Goal: Check status: Check status

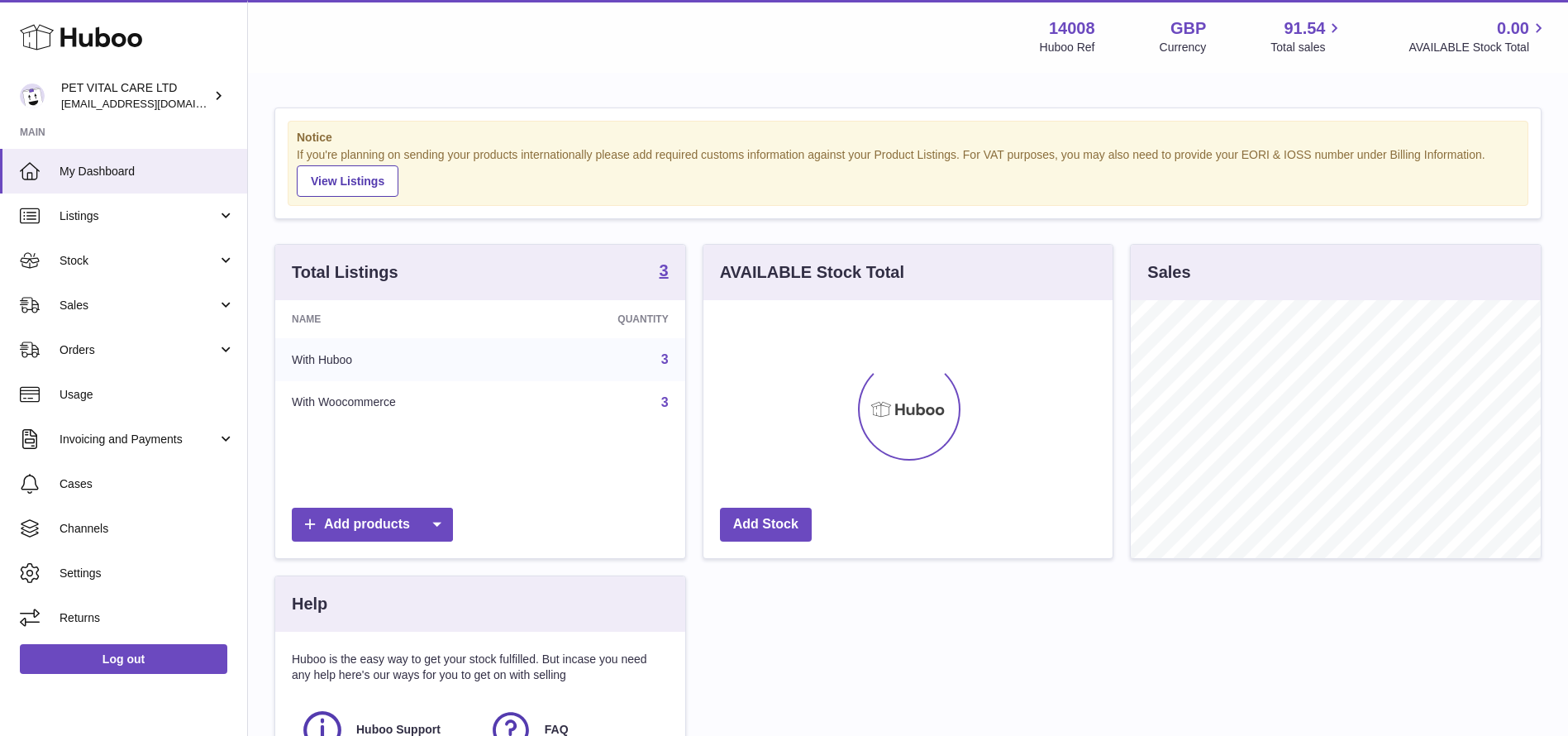
scroll to position [258, 409]
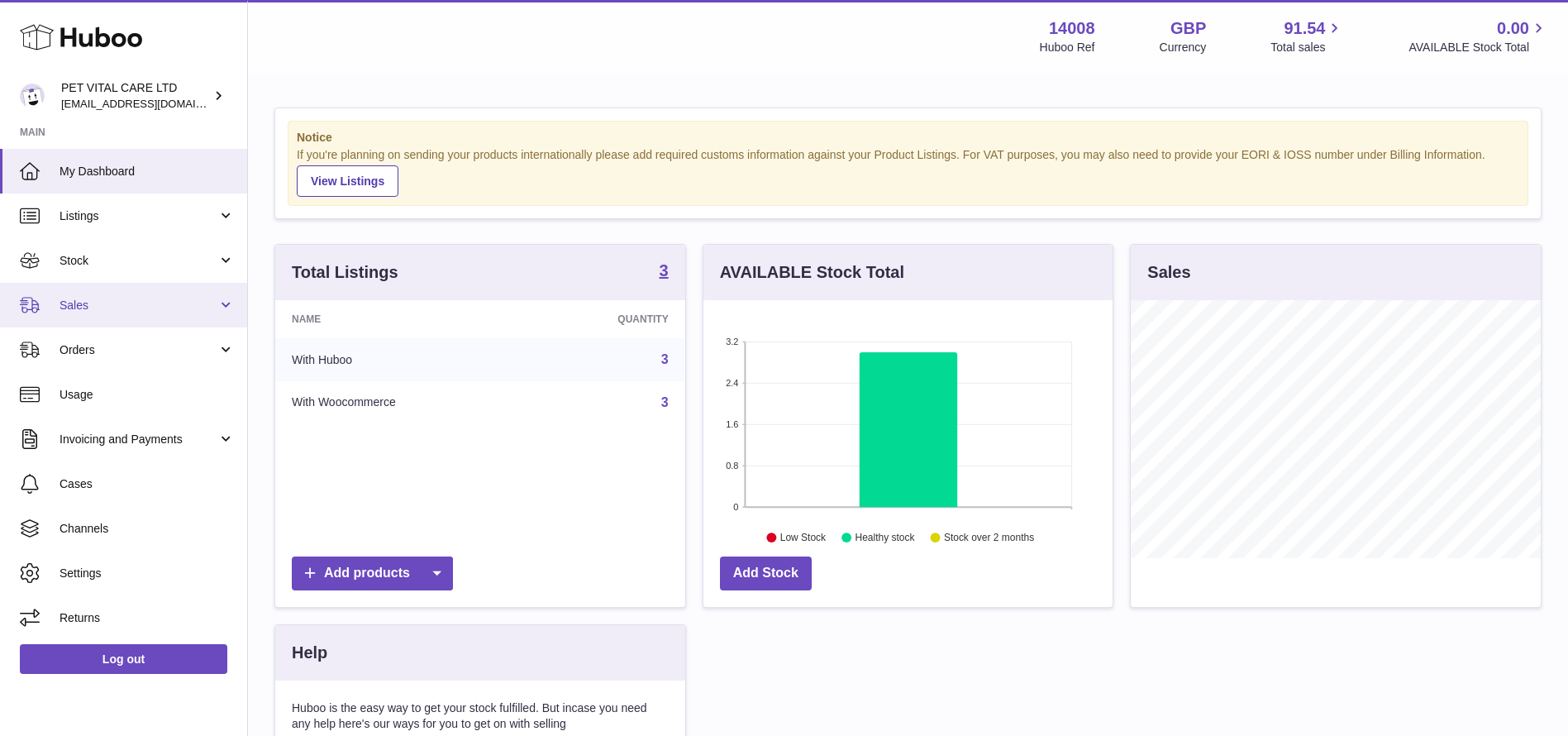
click at [120, 315] on link "Sales" at bounding box center [124, 305] width 247 height 44
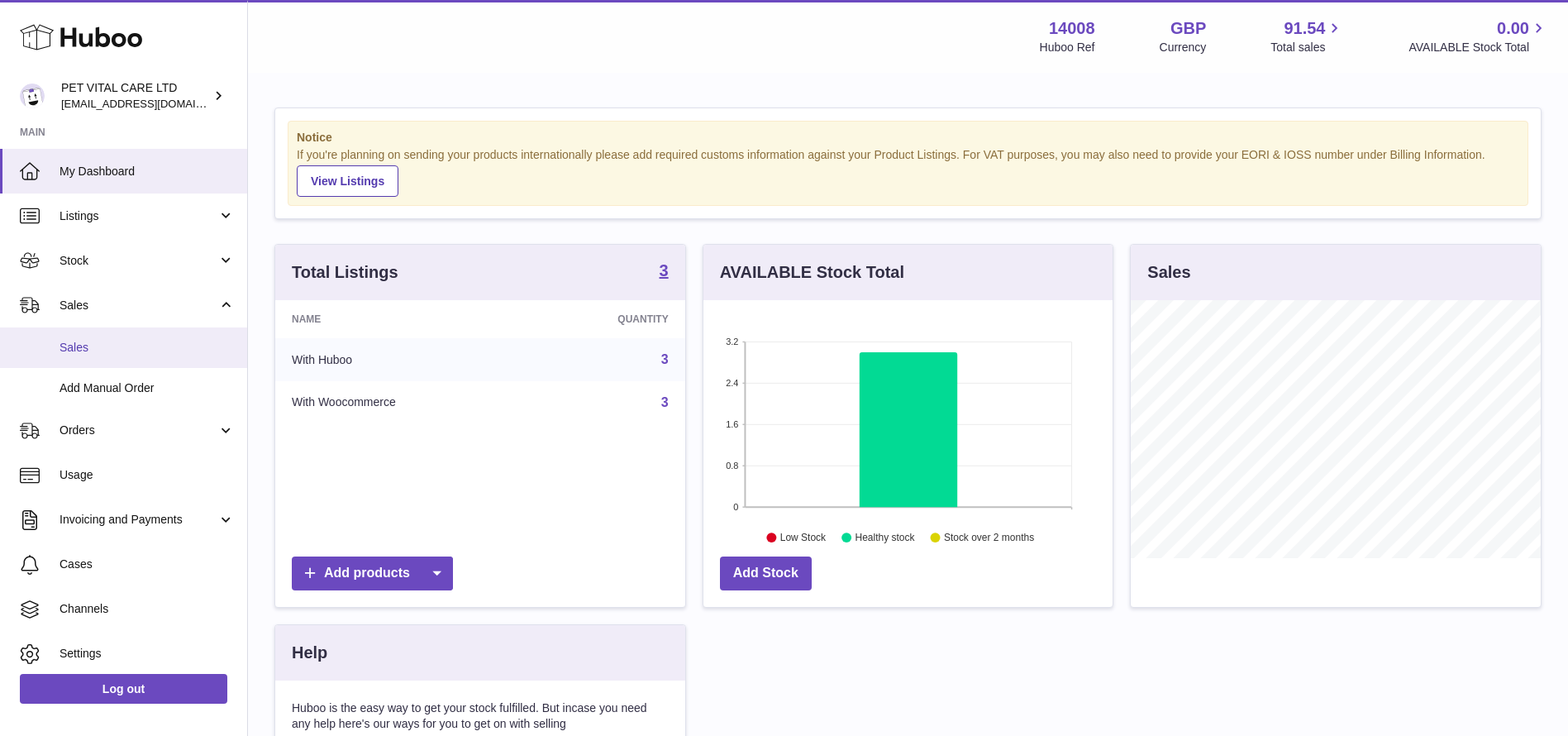
click at [106, 334] on link "Sales" at bounding box center [124, 348] width 247 height 40
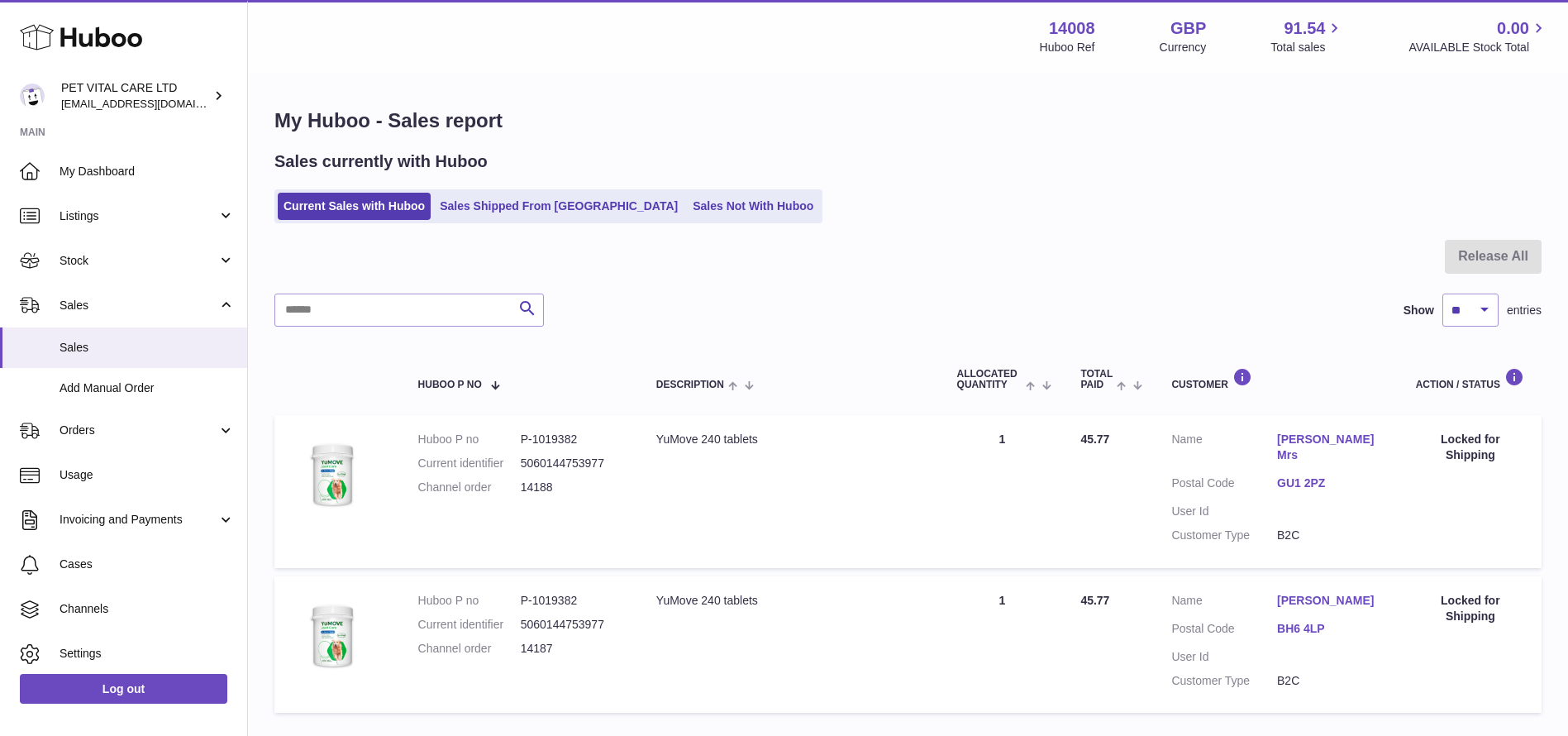
select select "**"
click at [1443, 294] on select "** ** ** ***" at bounding box center [1470, 310] width 57 height 33
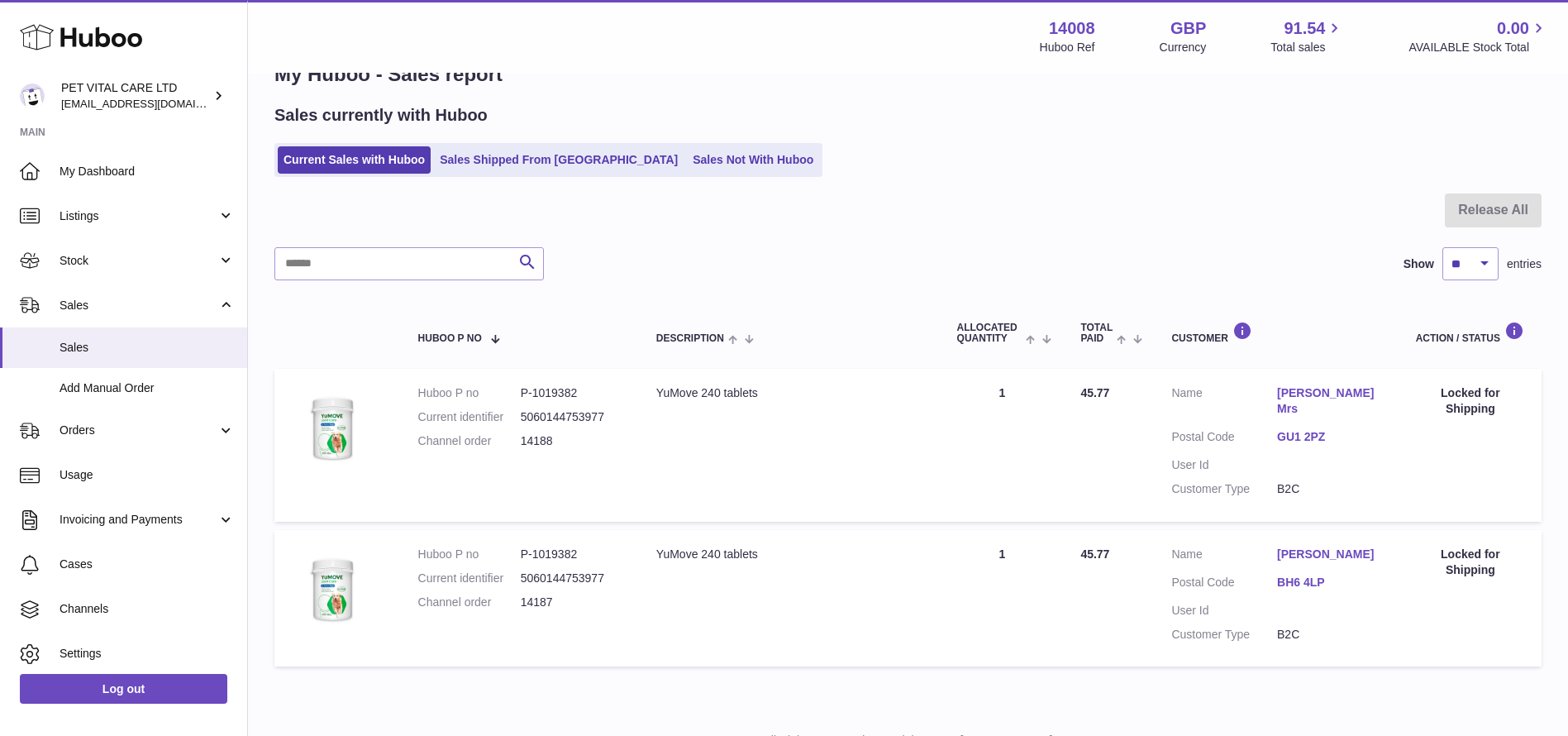
scroll to position [8, 0]
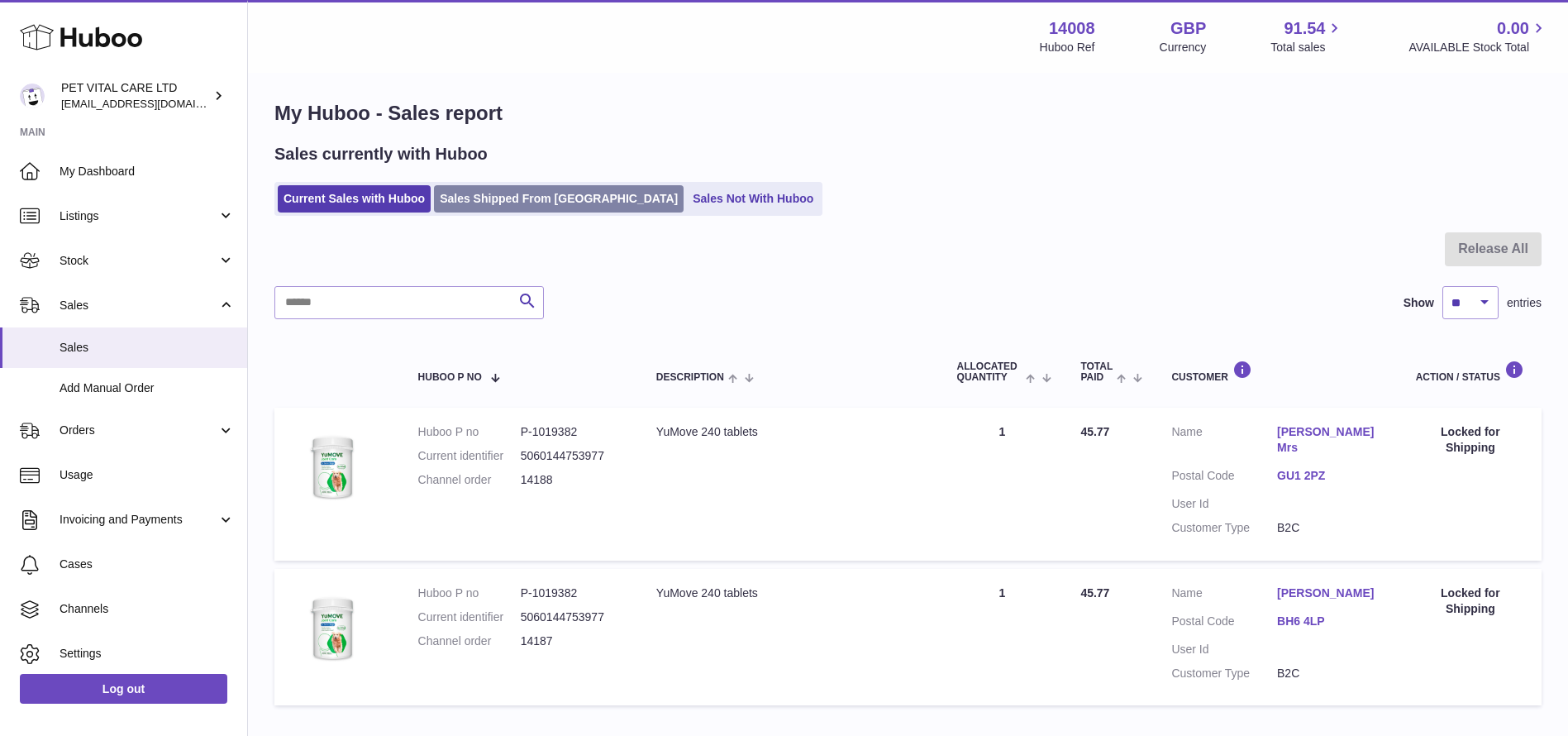
click at [500, 206] on link "Sales Shipped From [GEOGRAPHIC_DATA]" at bounding box center [558, 199] width 250 height 27
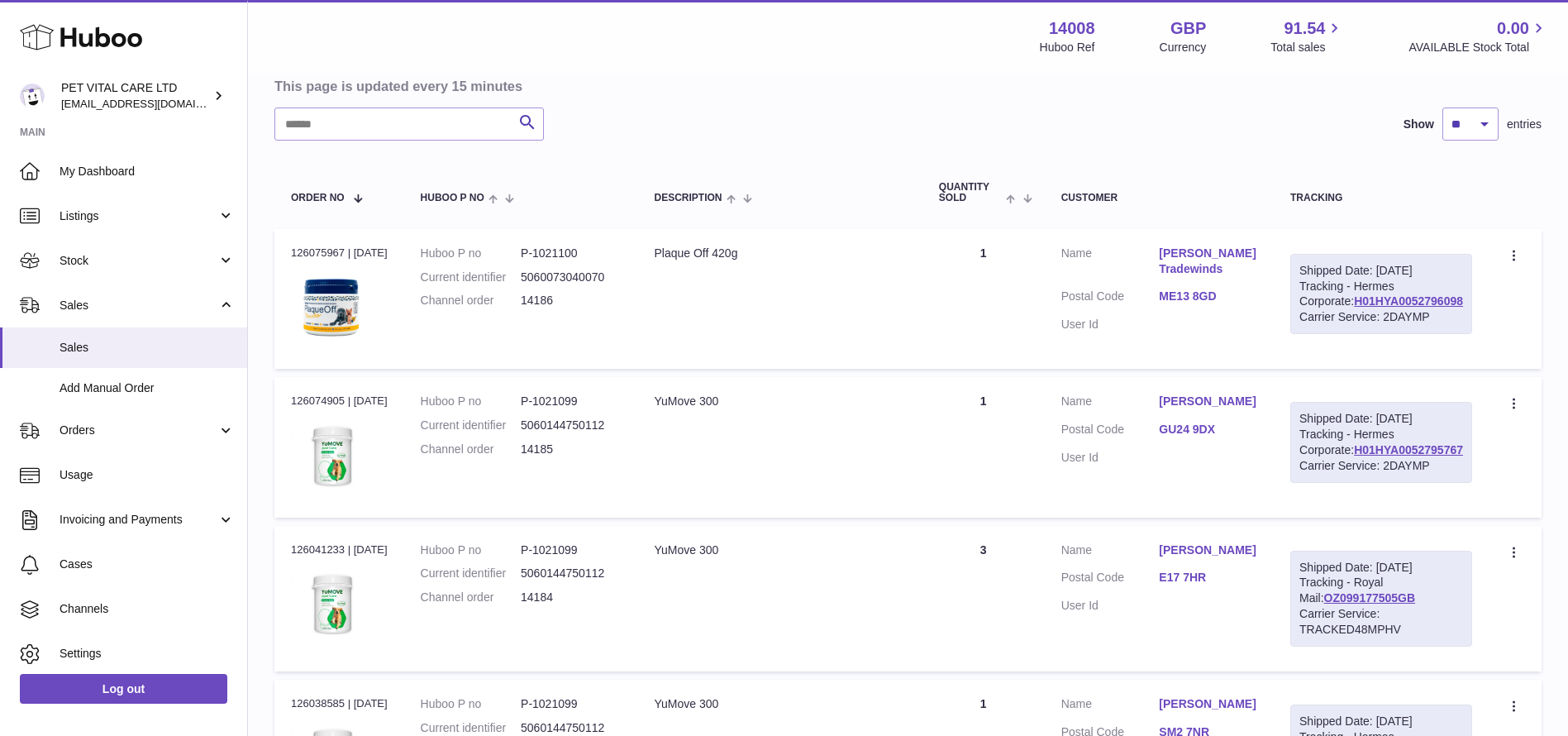
scroll to position [124, 0]
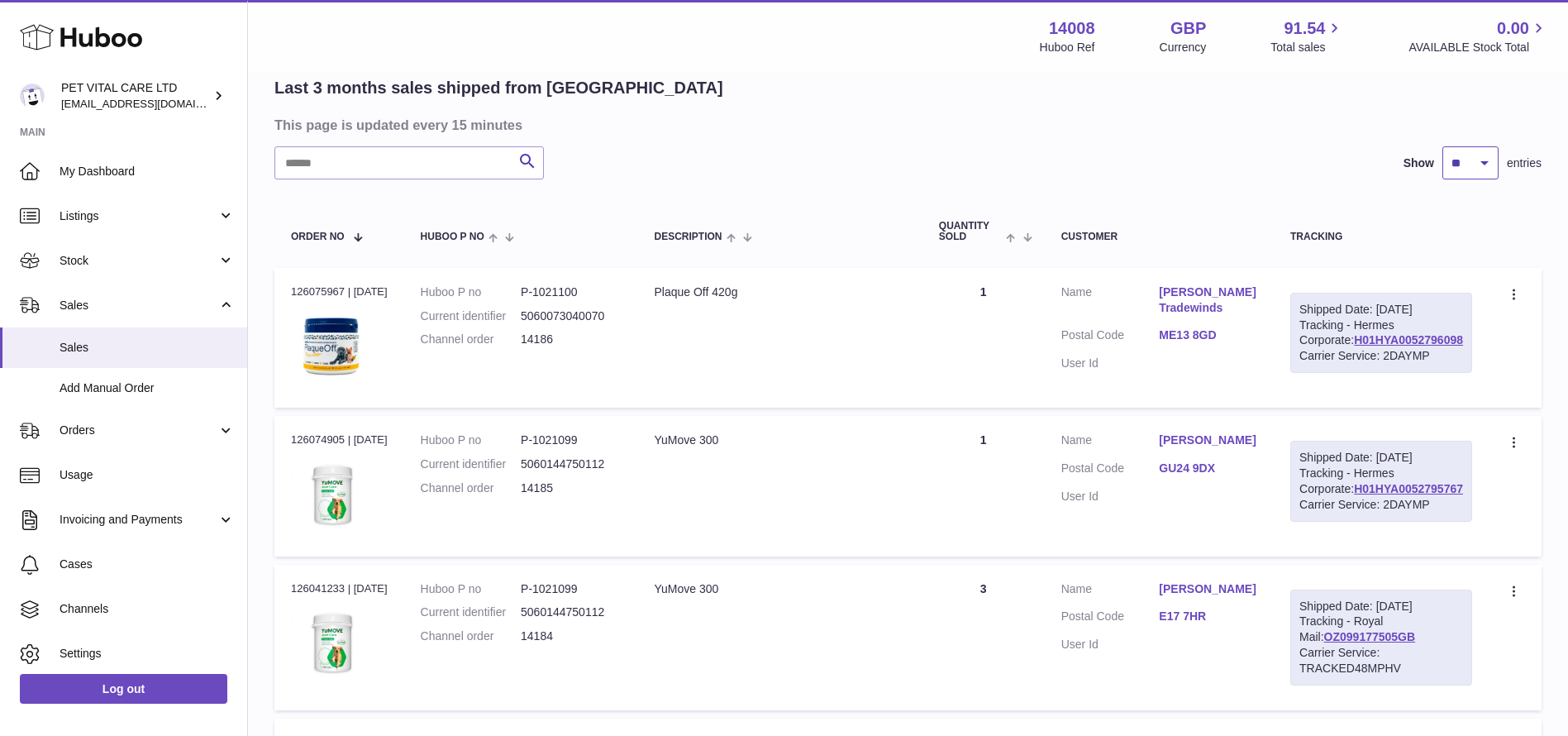
click at [1463, 172] on select "** ** **" at bounding box center [1470, 163] width 57 height 33
select select "**"
click at [1443, 146] on select "** ** **" at bounding box center [1470, 163] width 57 height 33
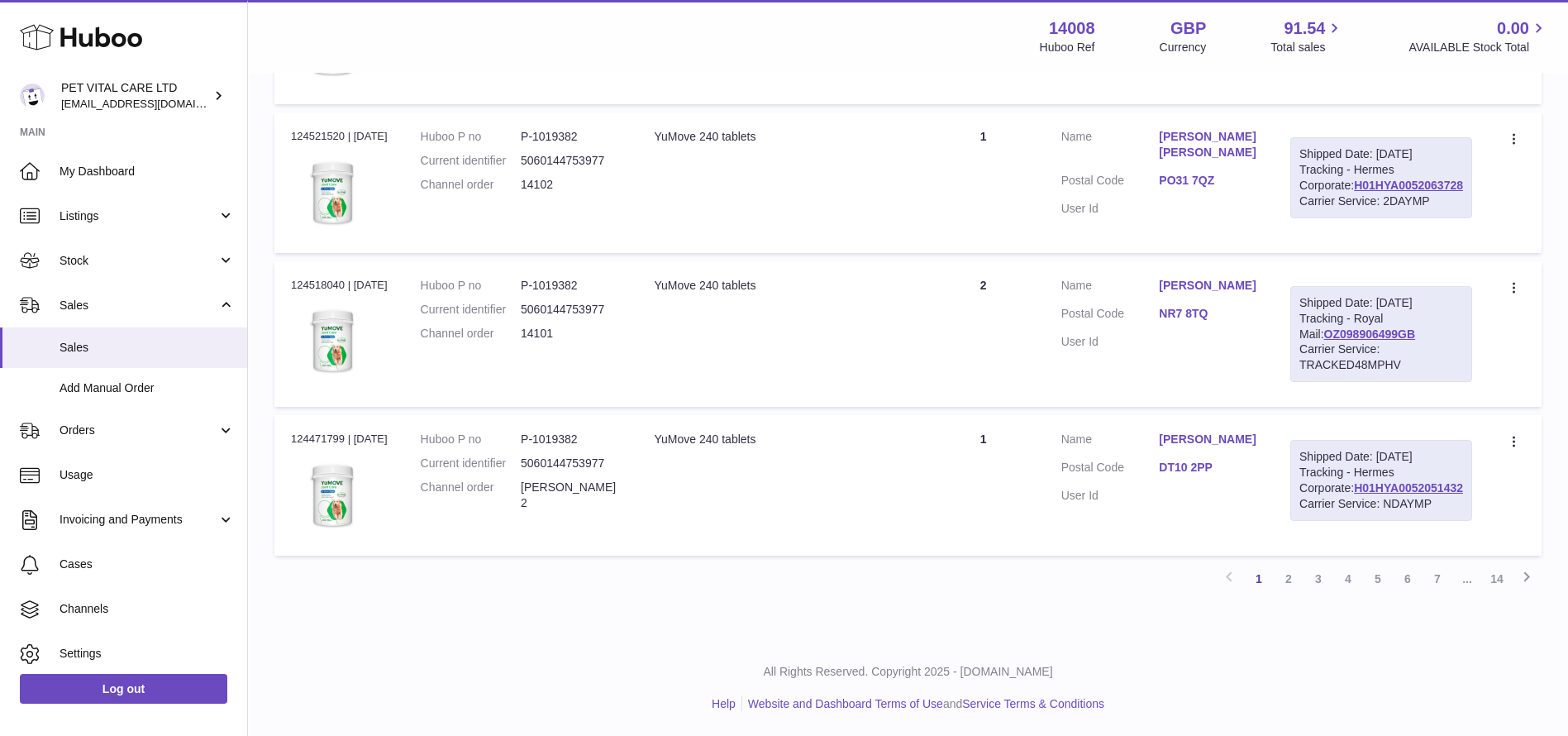
scroll to position [3717, 0]
drag, startPoint x: 1466, startPoint y: 296, endPoint x: 1320, endPoint y: 306, distance: 146.3
copy link "H01HYA0052668453"
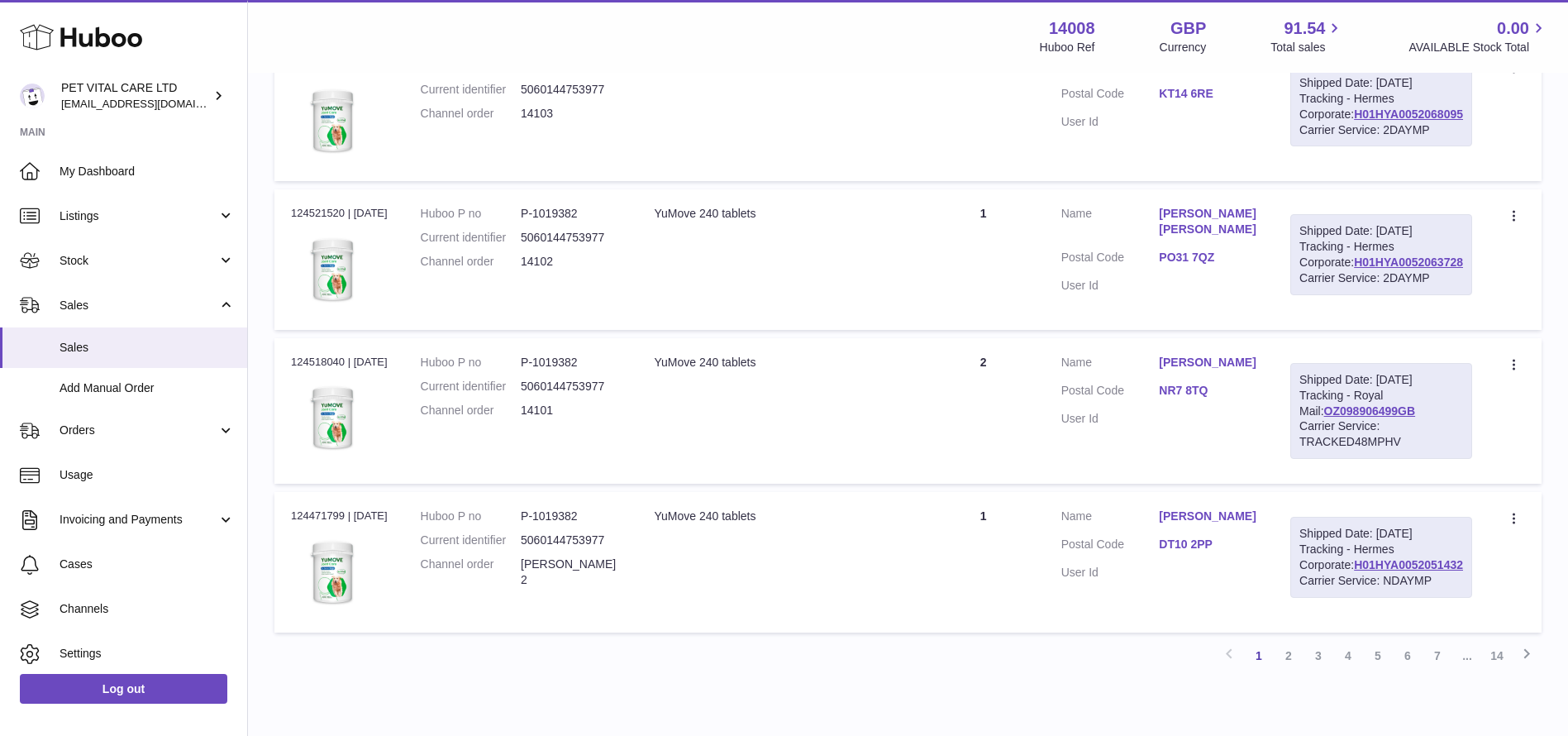
scroll to position [3470, 0]
drag, startPoint x: 1468, startPoint y: 357, endPoint x: 1335, endPoint y: 368, distance: 133.5
copy link "H01HYA0052668946"
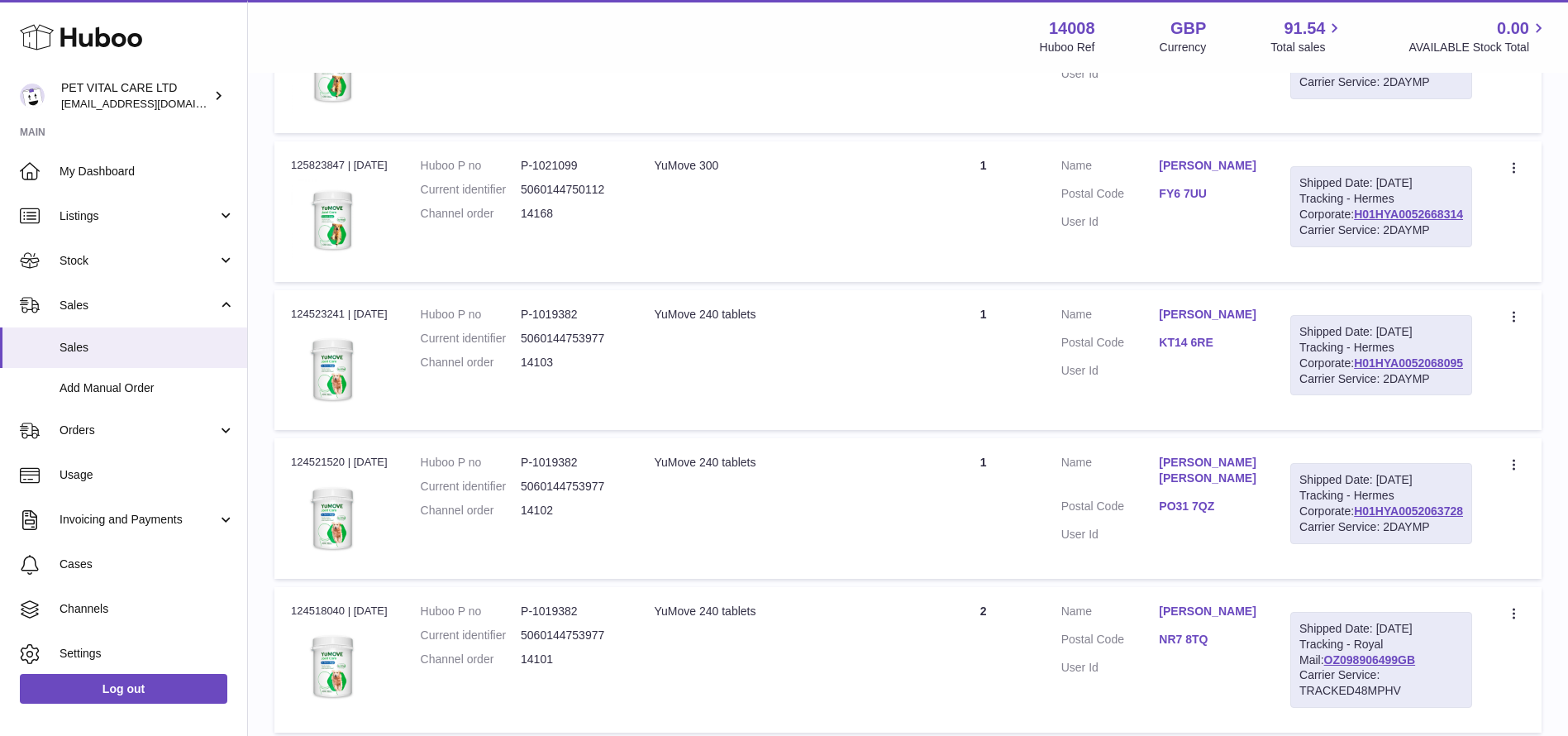
drag, startPoint x: 1465, startPoint y: 422, endPoint x: 1343, endPoint y: 417, distance: 122.1
copy link "H01HYA0052668376"
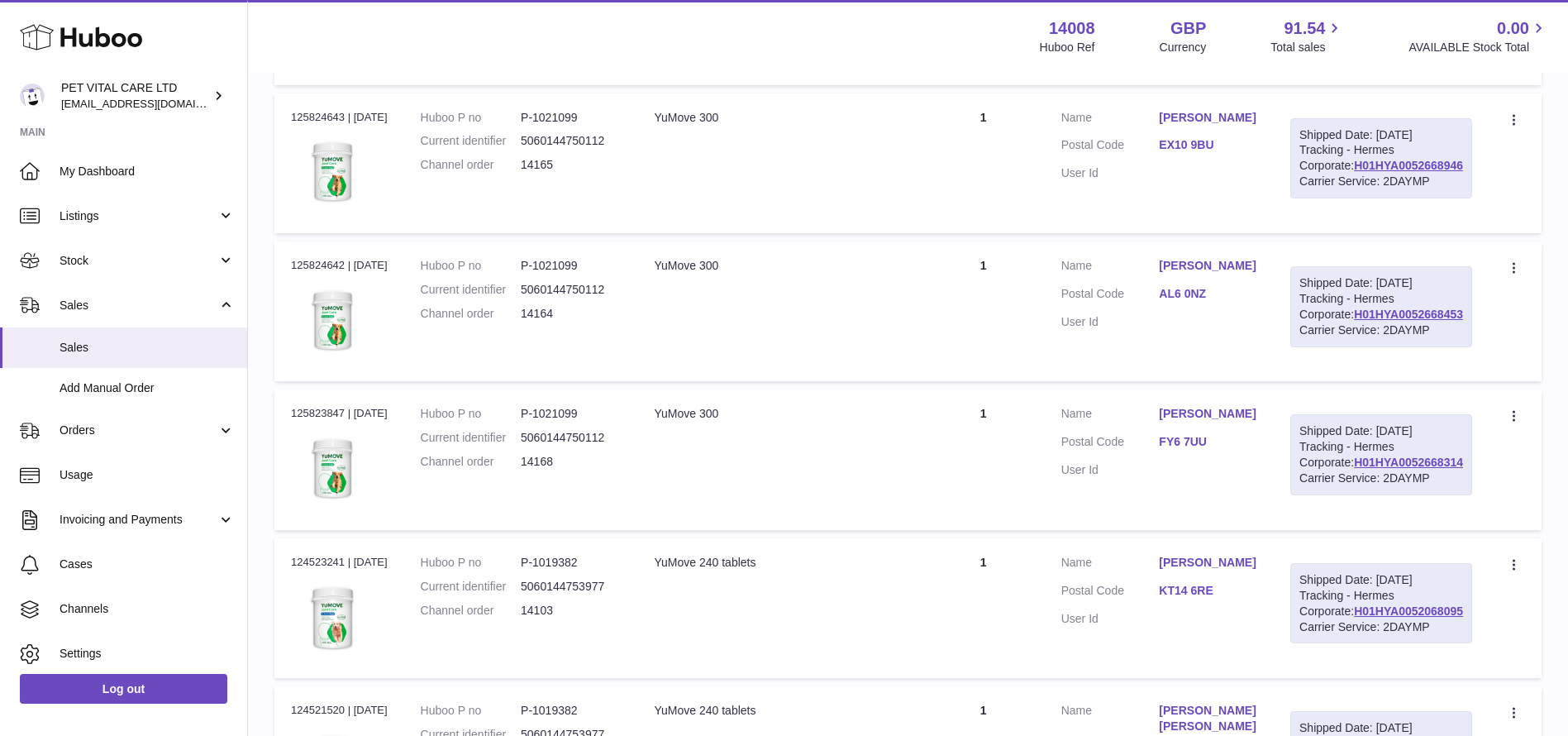
drag, startPoint x: 1465, startPoint y: 484, endPoint x: 1345, endPoint y: 487, distance: 120.0
copy link "H01HYA0052668605"
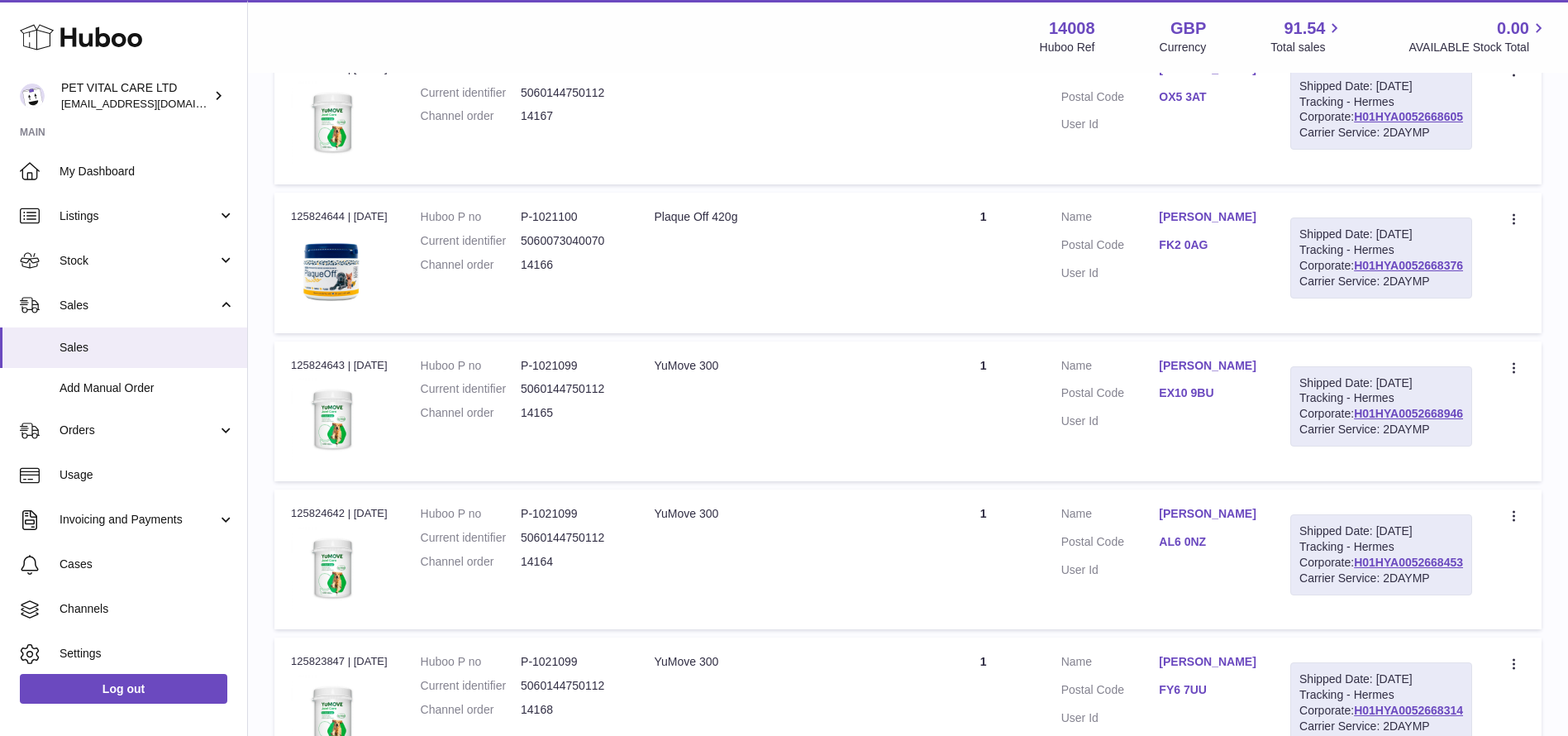
drag, startPoint x: 1465, startPoint y: 361, endPoint x: 1344, endPoint y: 364, distance: 121.0
copy link "H01HYA0052778937"
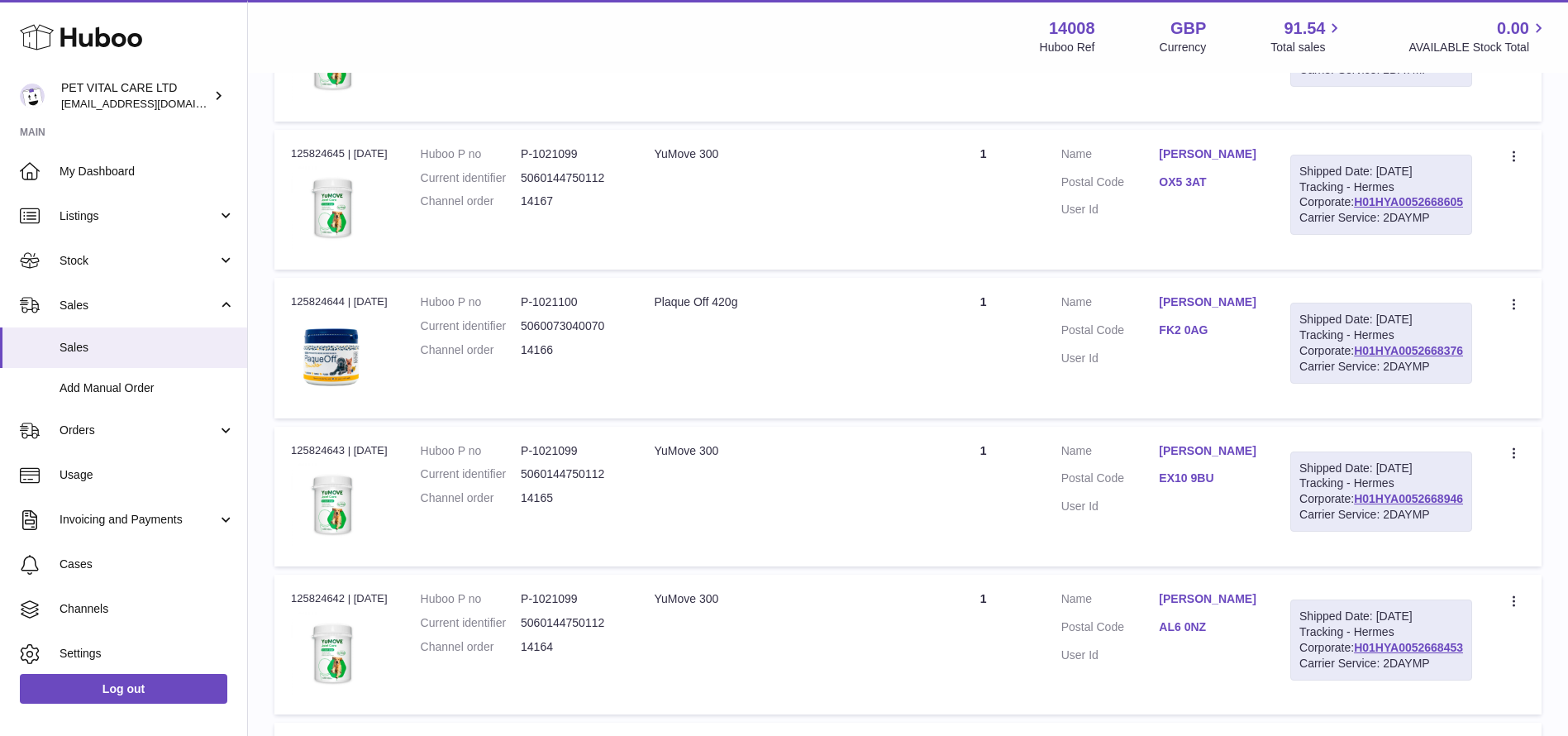
scroll to position [2602, 0]
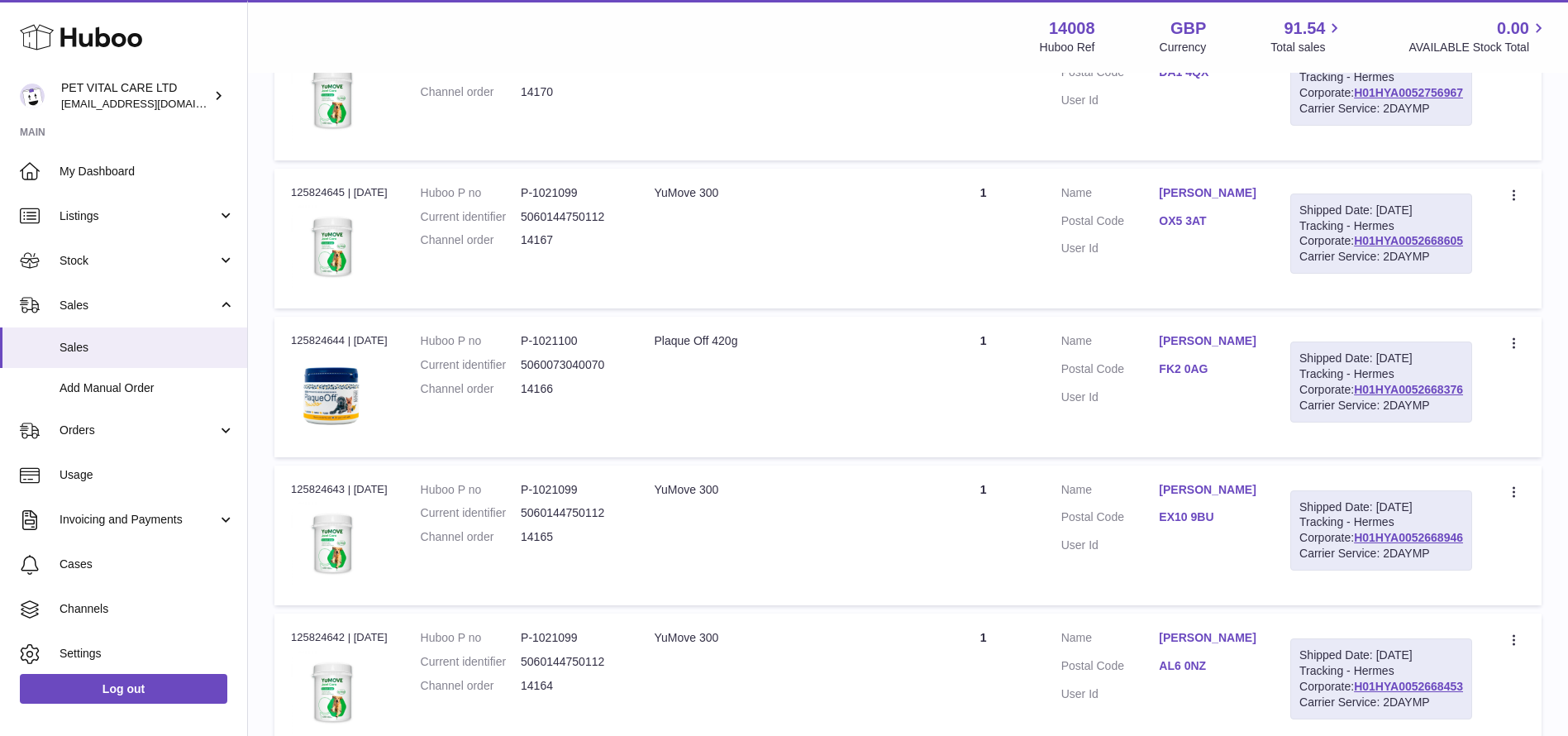
drag, startPoint x: 1467, startPoint y: 300, endPoint x: 1346, endPoint y: 307, distance: 121.2
copy link "H01HYA0052779357"
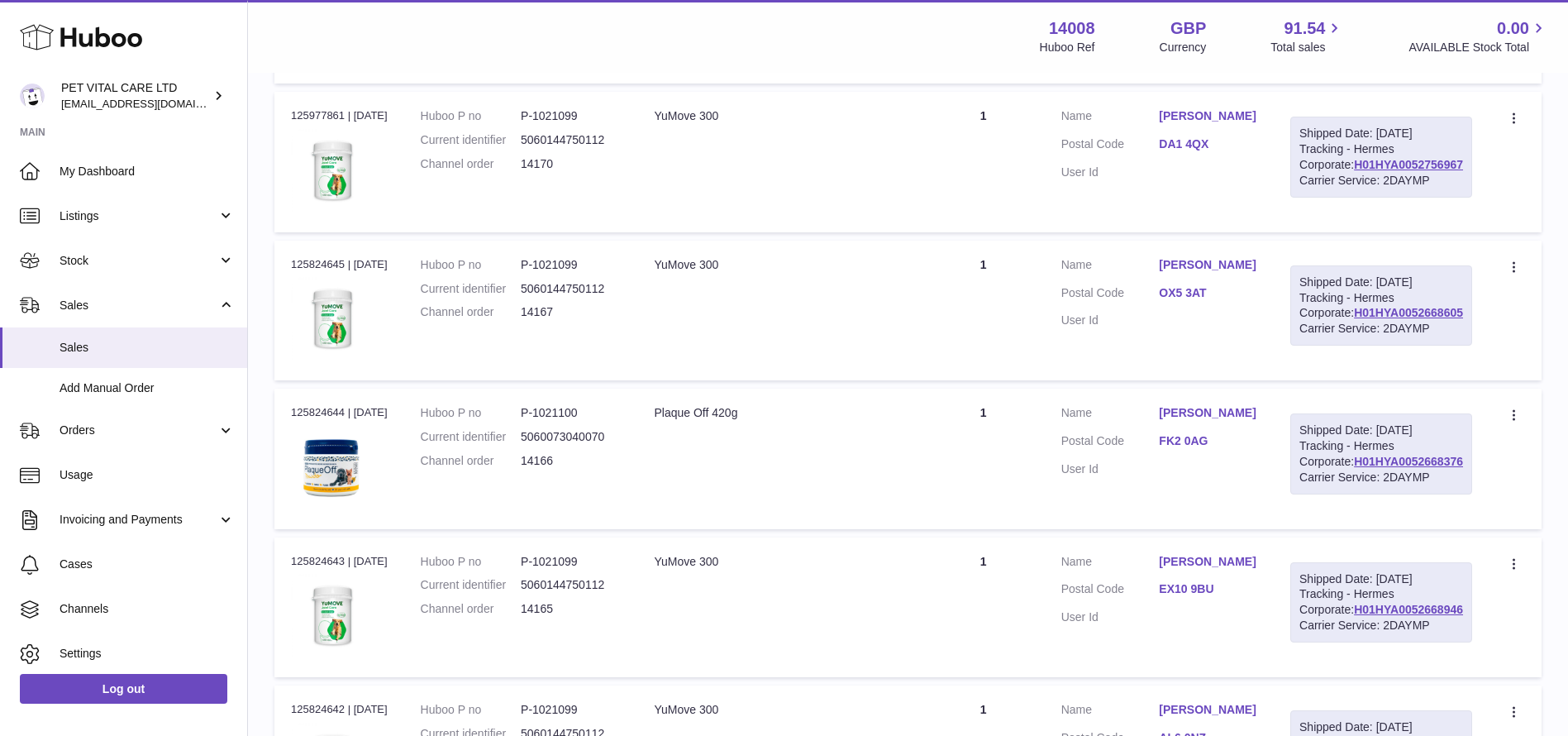
scroll to position [2478, 0]
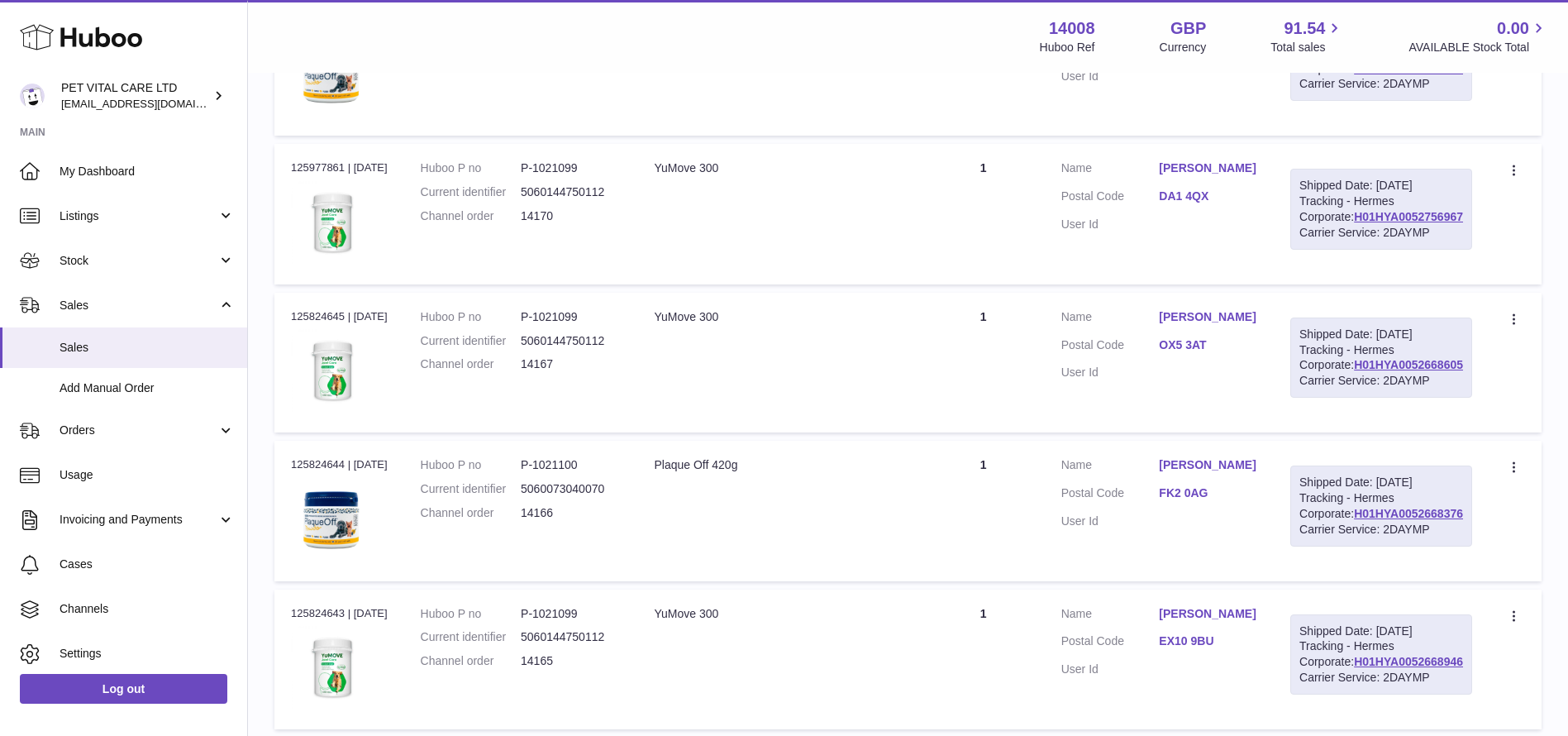
drag, startPoint x: 1469, startPoint y: 241, endPoint x: 1350, endPoint y: 242, distance: 119.0
copy link "H01HYA0052772769"
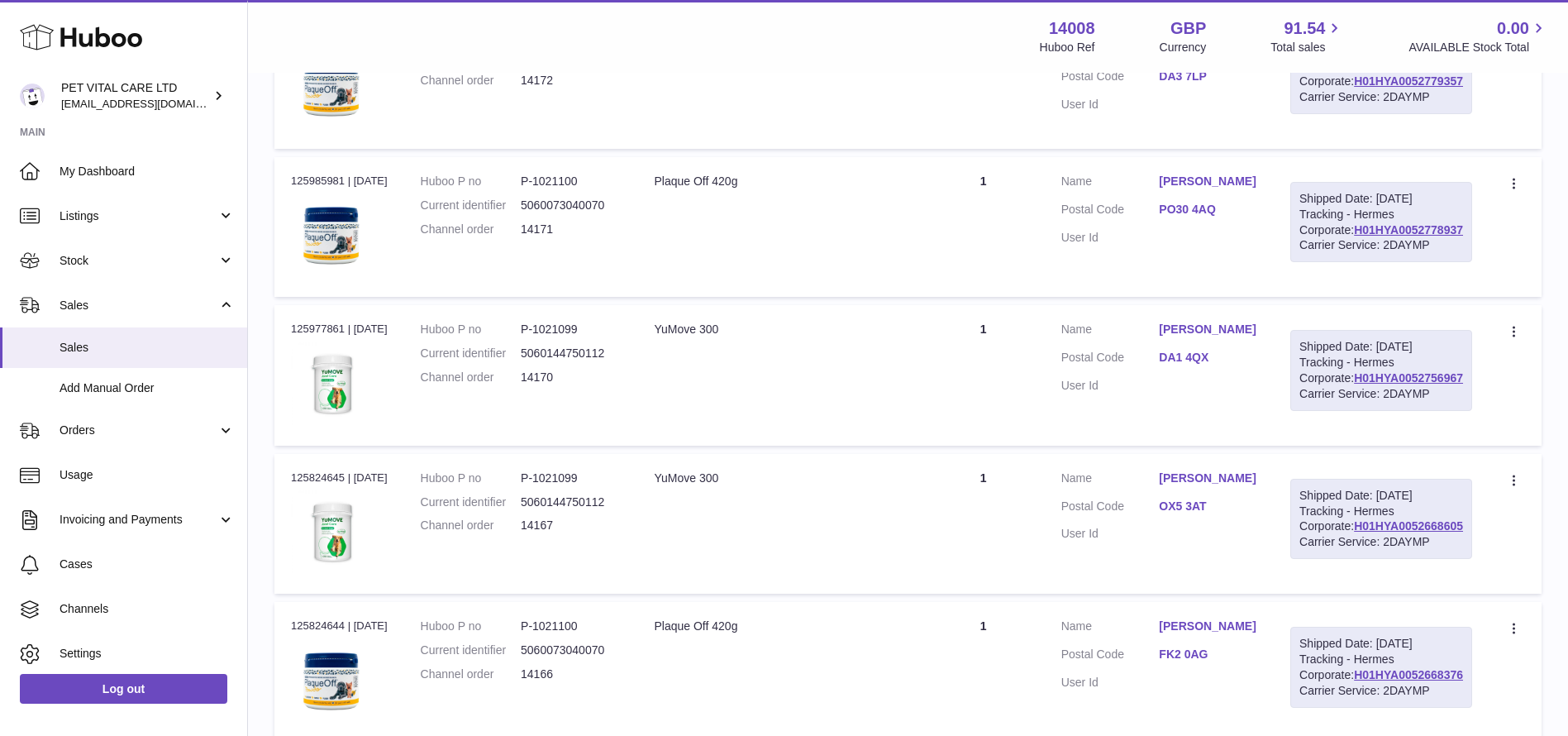
scroll to position [2230, 0]
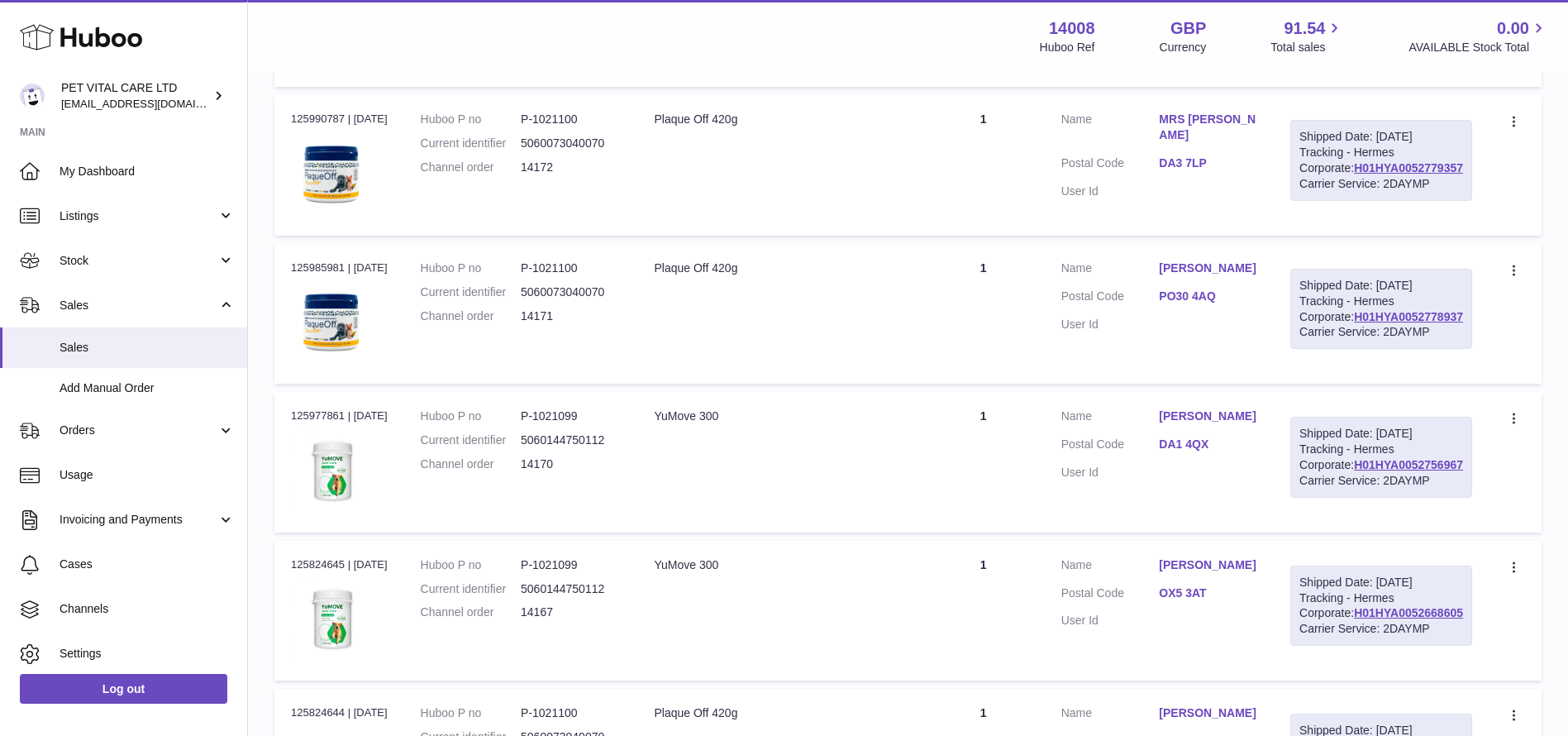
drag, startPoint x: 1471, startPoint y: 303, endPoint x: 1345, endPoint y: 300, distance: 126.0
copy link "H01HYA0052772860"
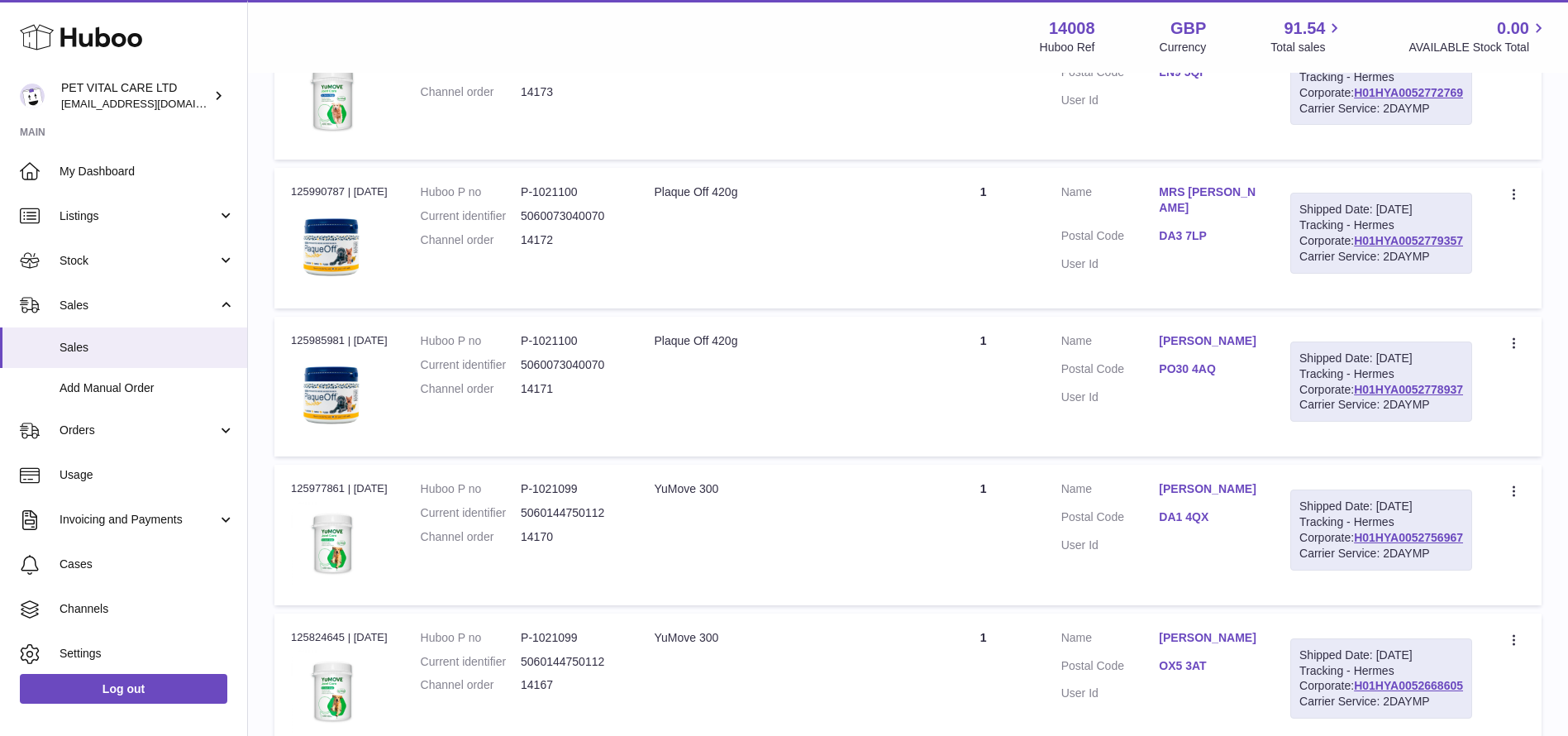
scroll to position [2106, 0]
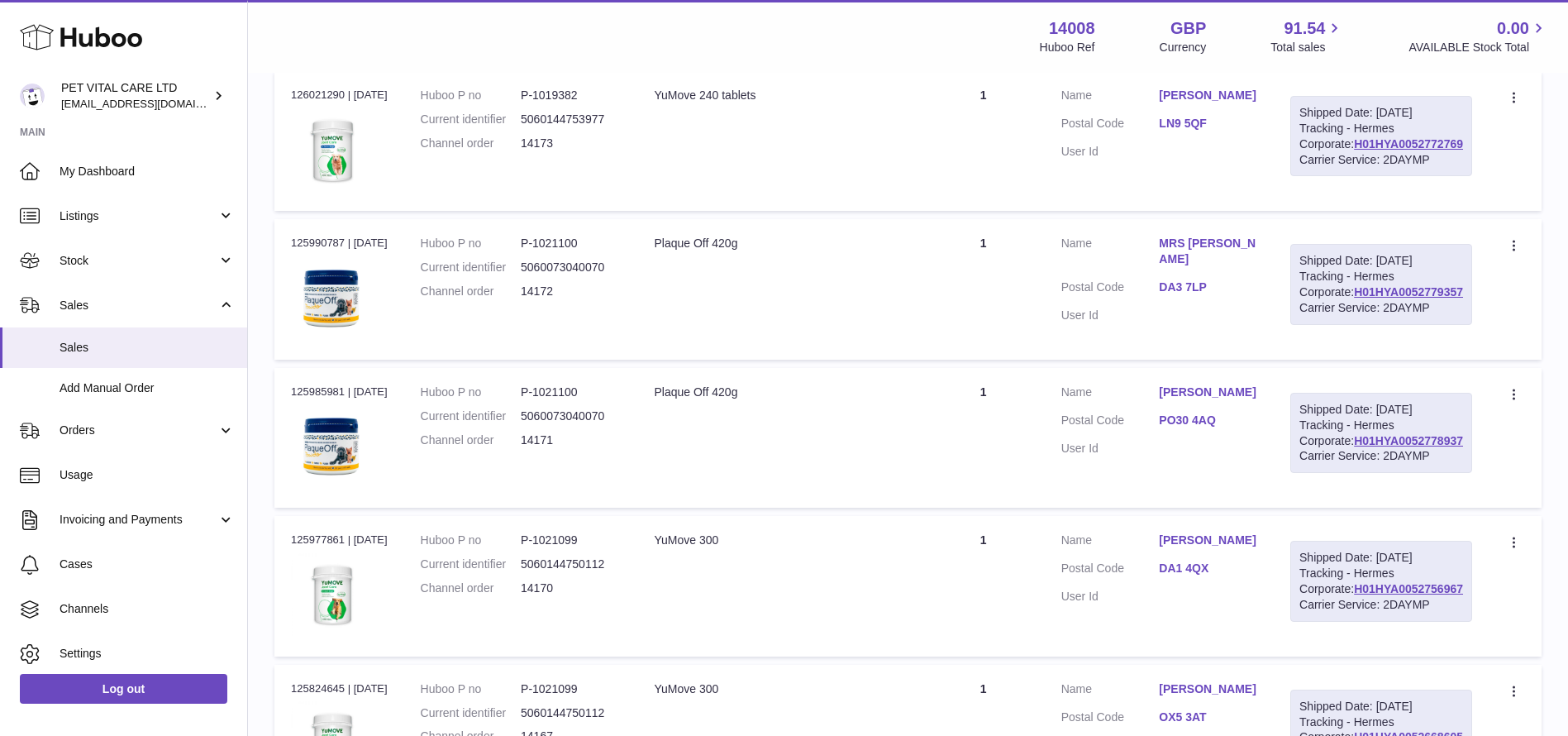
drag, startPoint x: 1465, startPoint y: 241, endPoint x: 1335, endPoint y: 247, distance: 130.1
copy link "H01HYA0052785653"
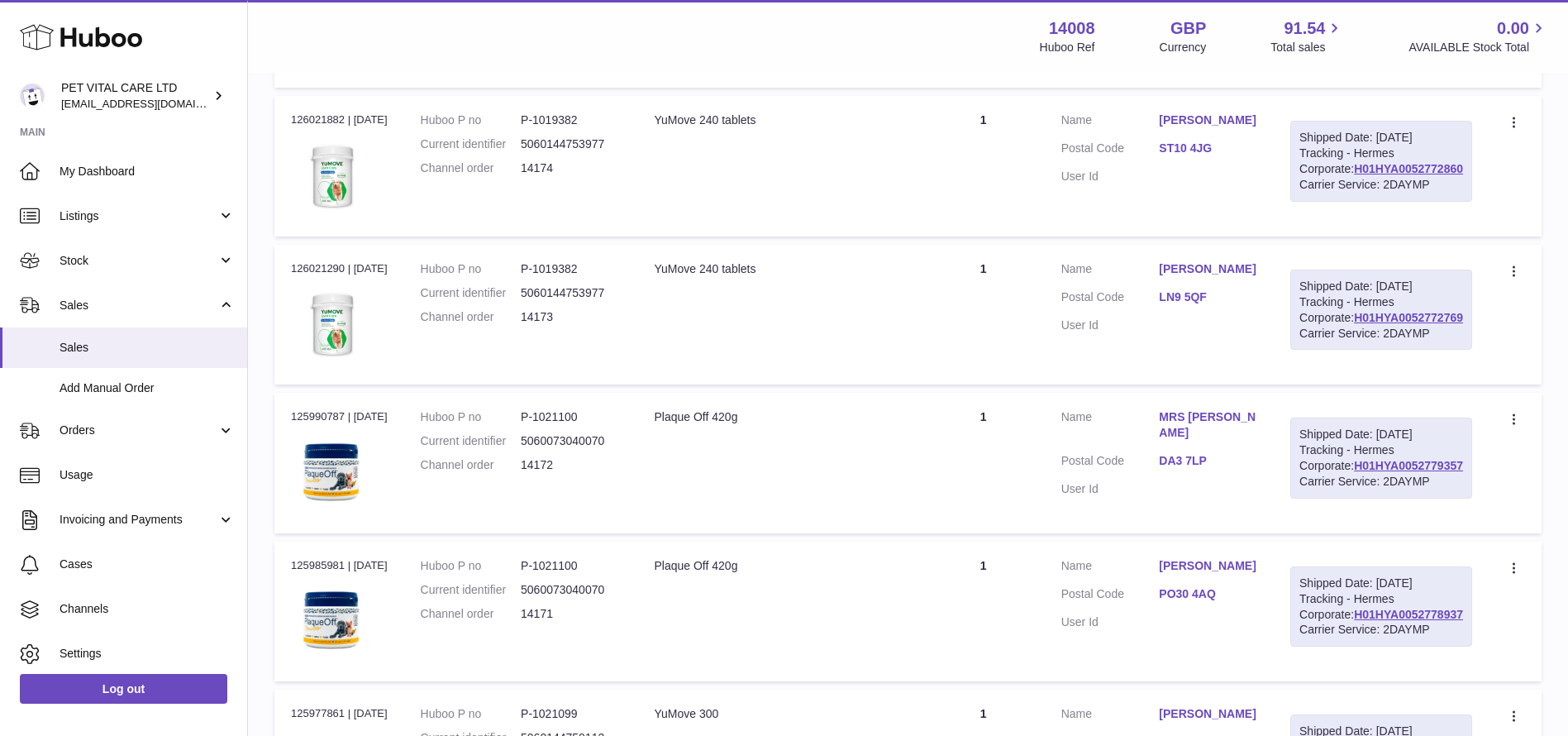
scroll to position [1734, 0]
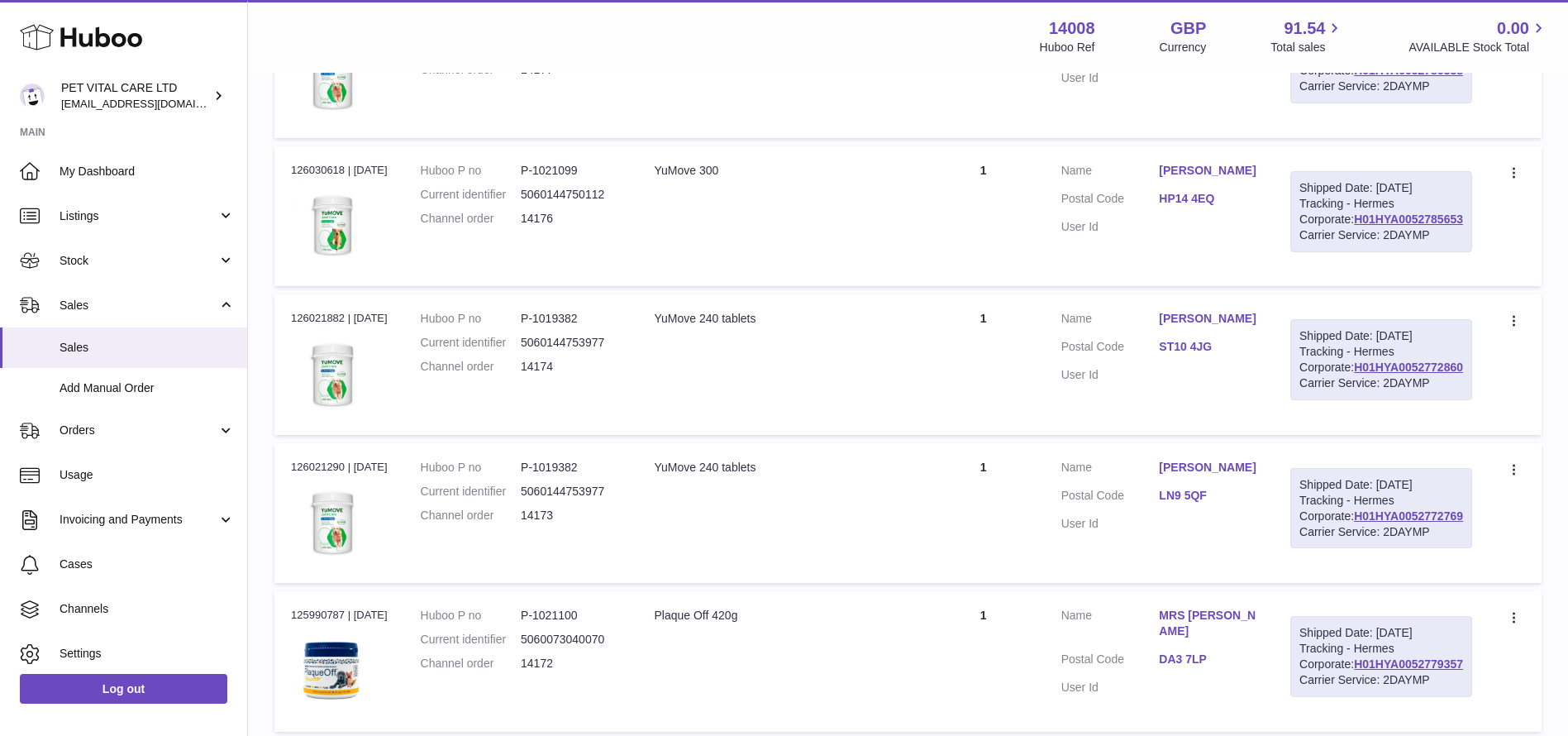
drag, startPoint x: 1466, startPoint y: 428, endPoint x: 1329, endPoint y: 435, distance: 137.2
click at [1329, 138] on td "Shipped Date: 6th Oct 2025 Tracking - Hermes Corporate: H01HYA0052786338 Carrie…" at bounding box center [1381, 68] width 215 height 139
copy link "H01HYA0052786338"
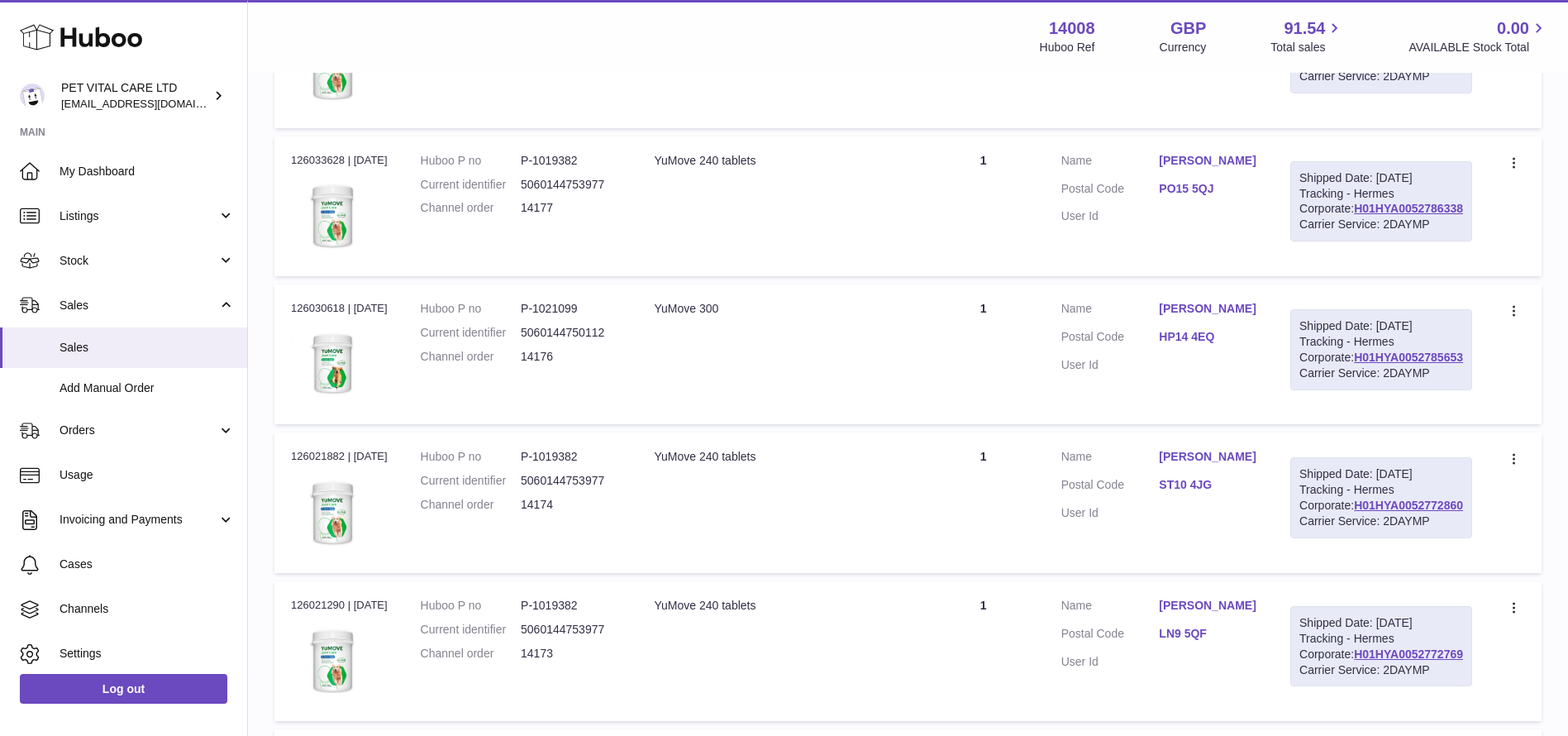
scroll to position [1486, 0]
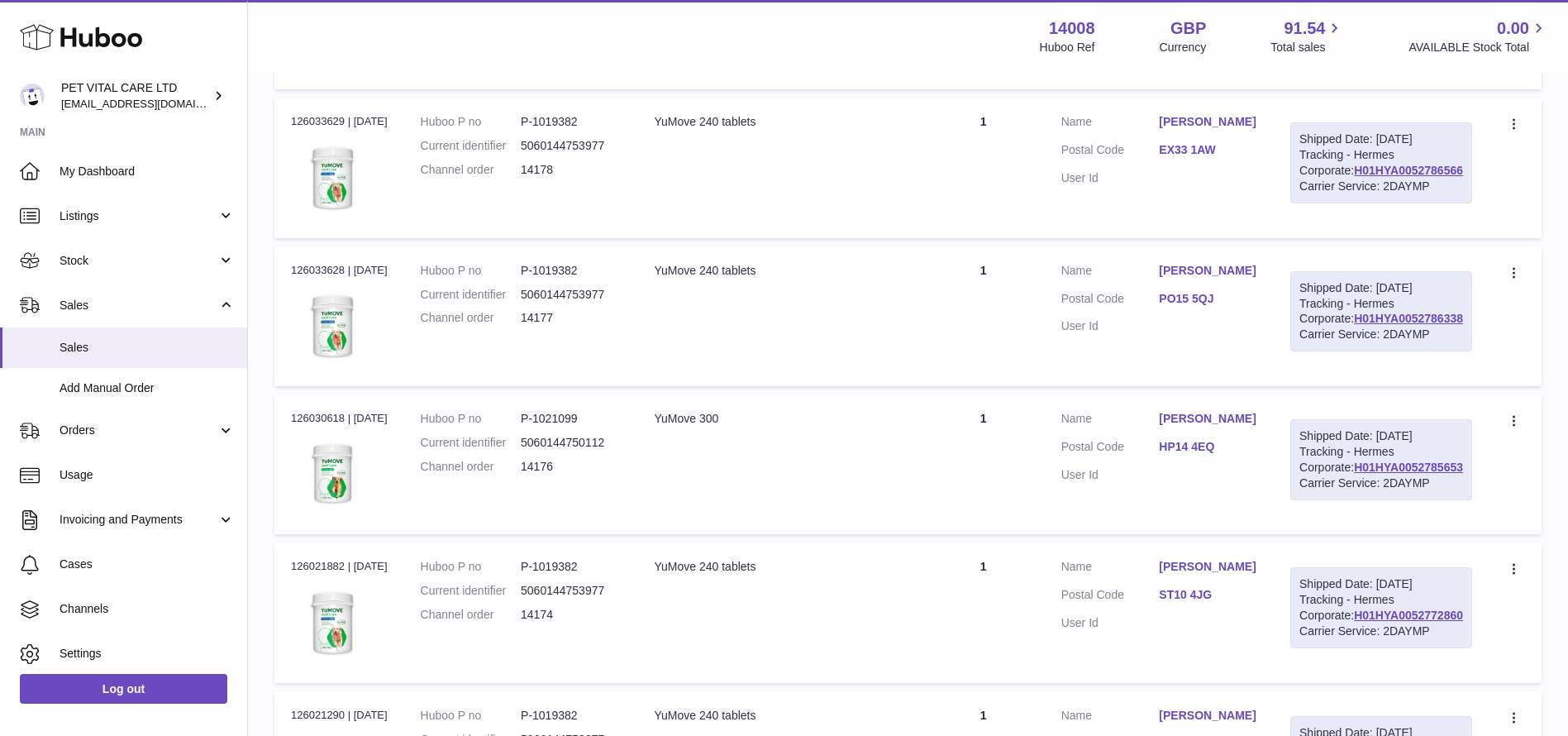
drag, startPoint x: 1470, startPoint y: 486, endPoint x: 1350, endPoint y: 490, distance: 120.1
click at [1350, 203] on div "Shipped Date: 6th Oct 2025 Tracking - Hermes Corporate: H01HYA0052786566 Carrie…" at bounding box center [1381, 162] width 182 height 81
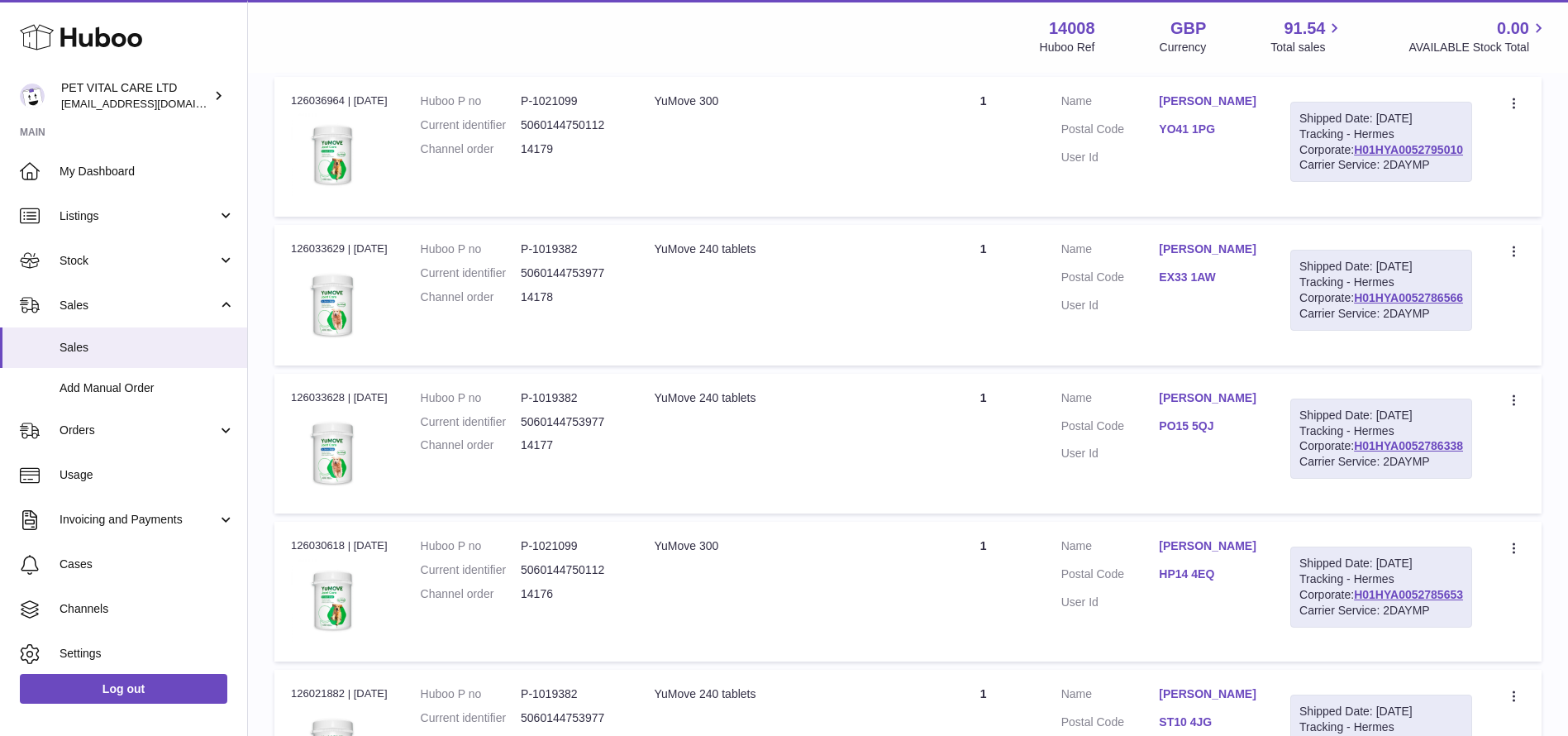
scroll to position [1239, 0]
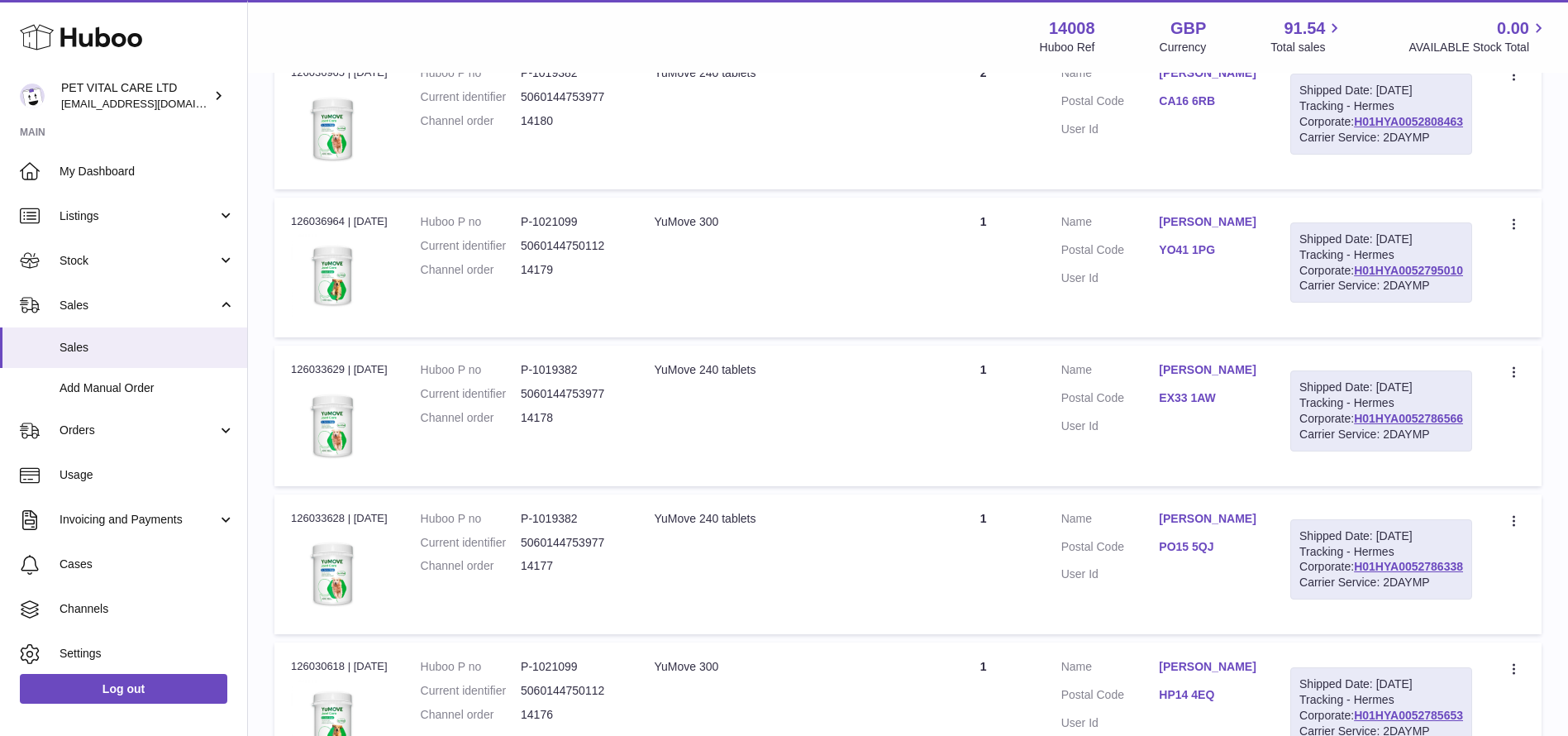
drag, startPoint x: 1467, startPoint y: 556, endPoint x: 1351, endPoint y: 557, distance: 116.0
click at [1351, 303] on div "Shipped Date: 7th Oct 2025 Tracking - Hermes Corporate: H01HYA0052795010 Carrie…" at bounding box center [1381, 262] width 182 height 81
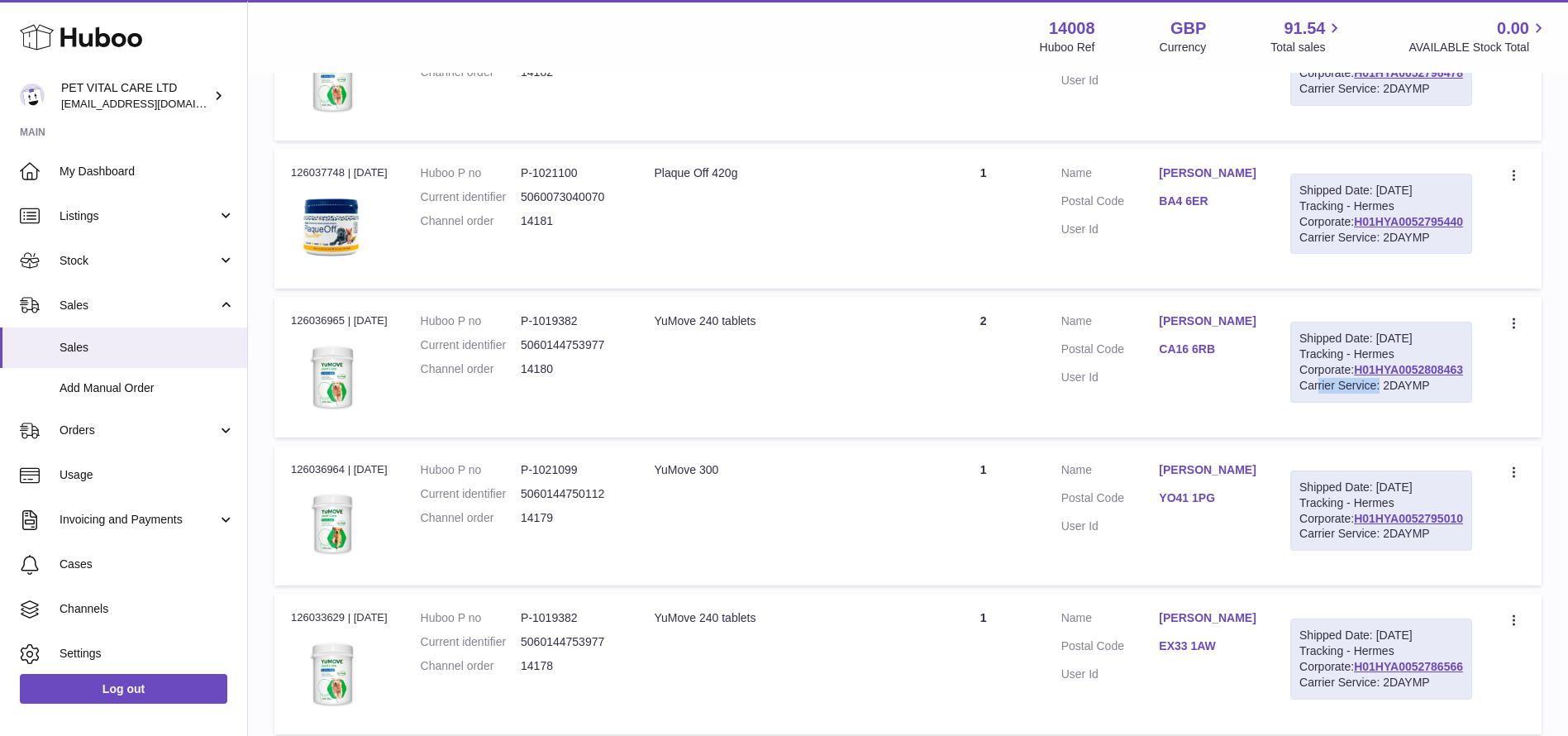
drag, startPoint x: 1469, startPoint y: 626, endPoint x: 1371, endPoint y: 625, distance: 98.0
click at [1371, 402] on div "Shipped Date: 7th Oct 2025 Tracking - Hermes Corporate: H01HYA0052808463 Carrie…" at bounding box center [1381, 361] width 182 height 81
drag, startPoint x: 1466, startPoint y: 620, endPoint x: 1348, endPoint y: 613, distance: 118.2
click at [1348, 402] on div "Shipped Date: 7th Oct 2025 Tracking - Hermes Corporate: H01HYA0052808463 Carrie…" at bounding box center [1381, 361] width 182 height 81
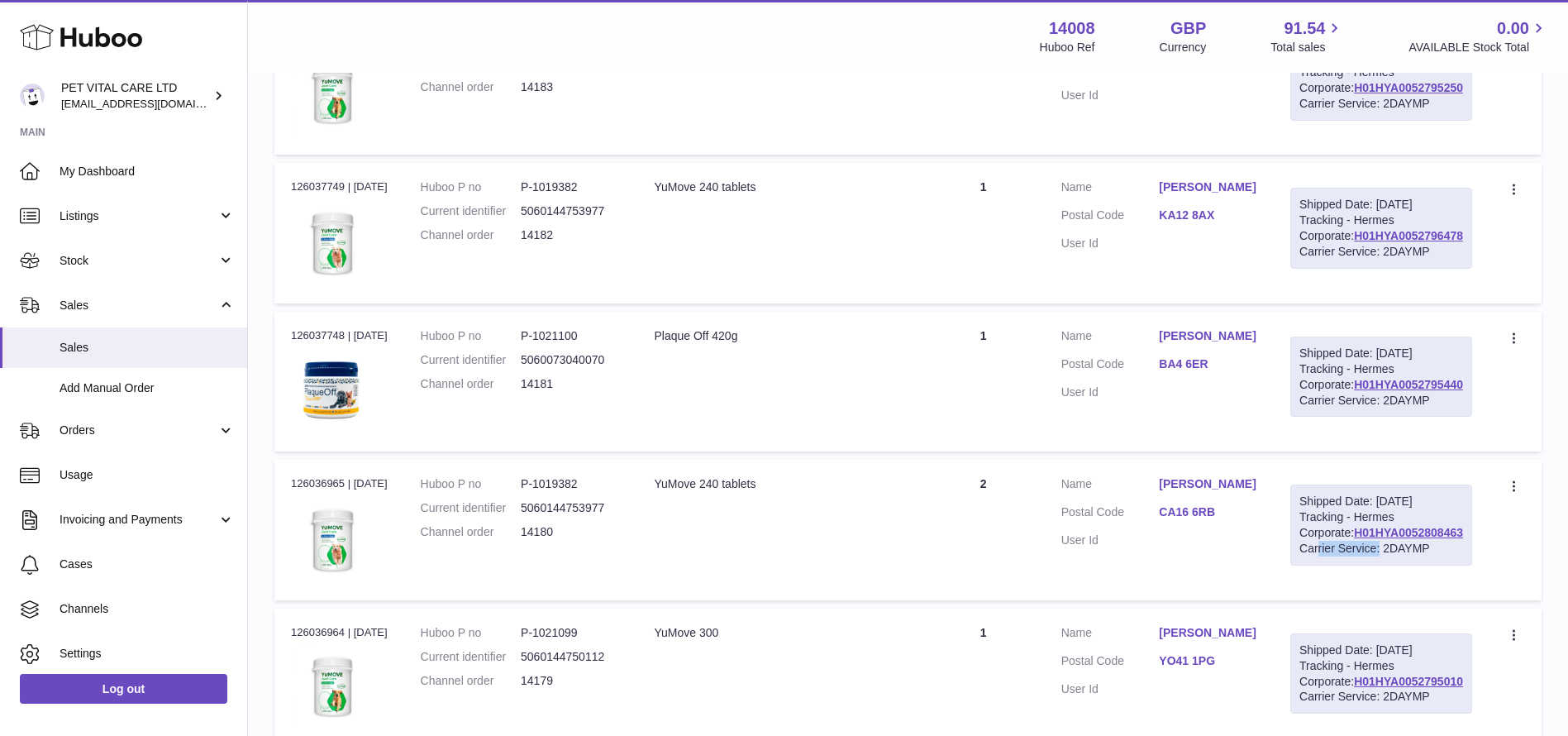
scroll to position [866, 0]
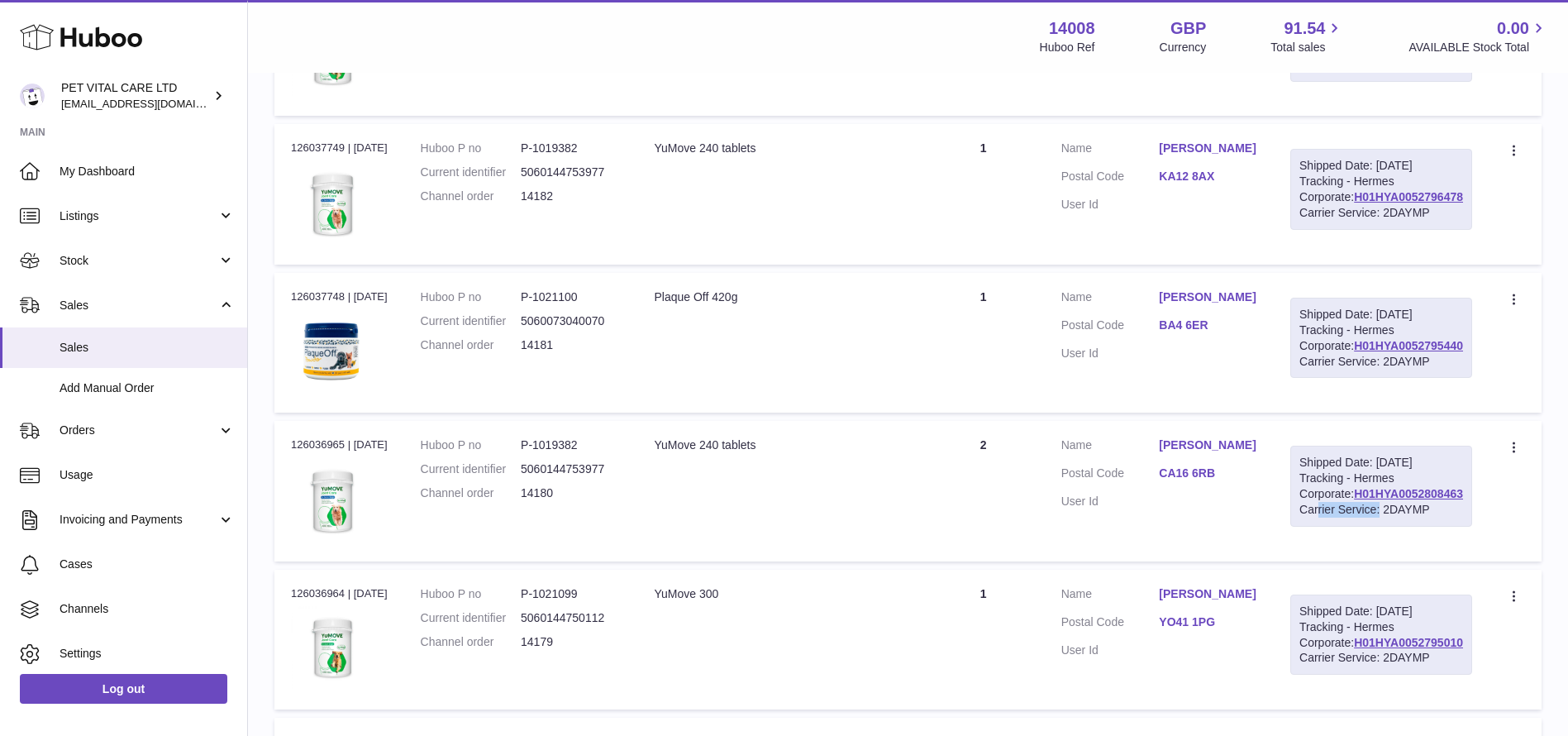
drag, startPoint x: 1470, startPoint y: 553, endPoint x: 1346, endPoint y: 560, distance: 124.2
click at [1346, 379] on div "Shipped Date: 7th Oct 2025 Tracking - Hermes Corporate: H01HYA0052795440 Carrie…" at bounding box center [1381, 338] width 182 height 81
drag, startPoint x: 1468, startPoint y: 364, endPoint x: 1353, endPoint y: 374, distance: 115.4
click at [1353, 230] on div "Shipped Date: 7th Oct 2025 Tracking - Hermes Corporate: H01HYA0052796478 Carrie…" at bounding box center [1381, 189] width 182 height 81
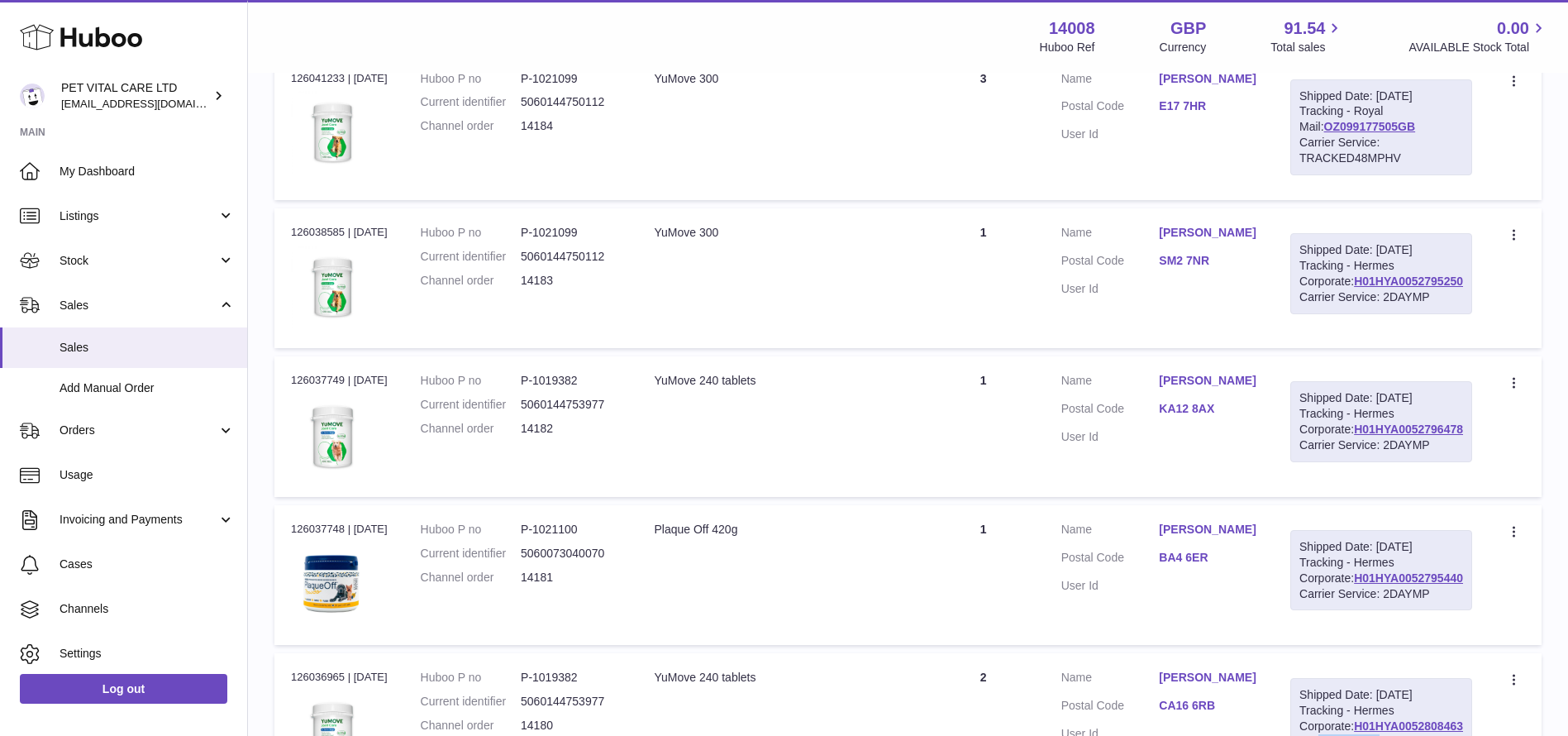
scroll to position [618, 0]
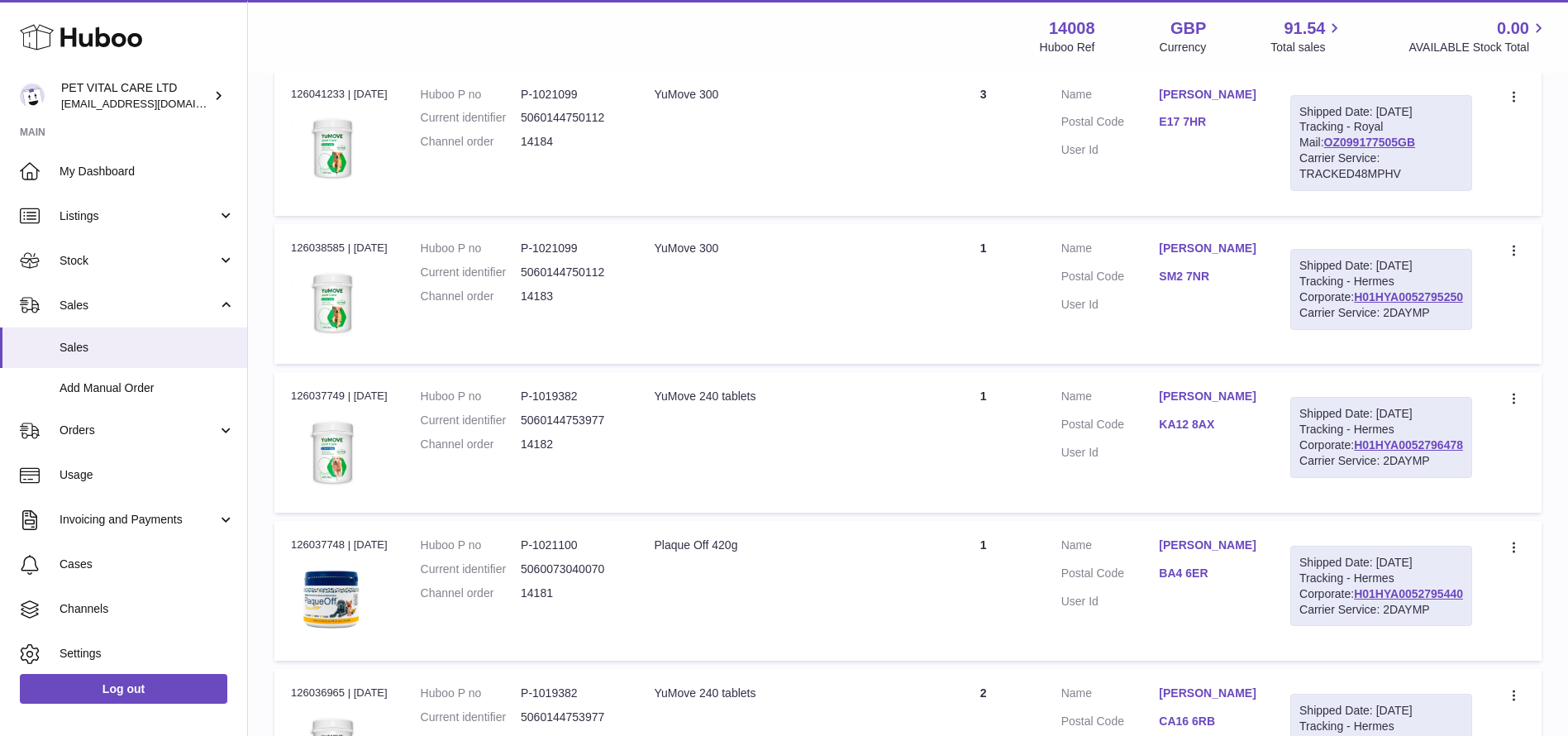
drag, startPoint x: 1470, startPoint y: 431, endPoint x: 1350, endPoint y: 438, distance: 120.2
click at [1350, 330] on div "Shipped Date: 7th Oct 2025 Tracking - Hermes Corporate: H01HYA0052795250 Carrie…" at bounding box center [1381, 289] width 182 height 81
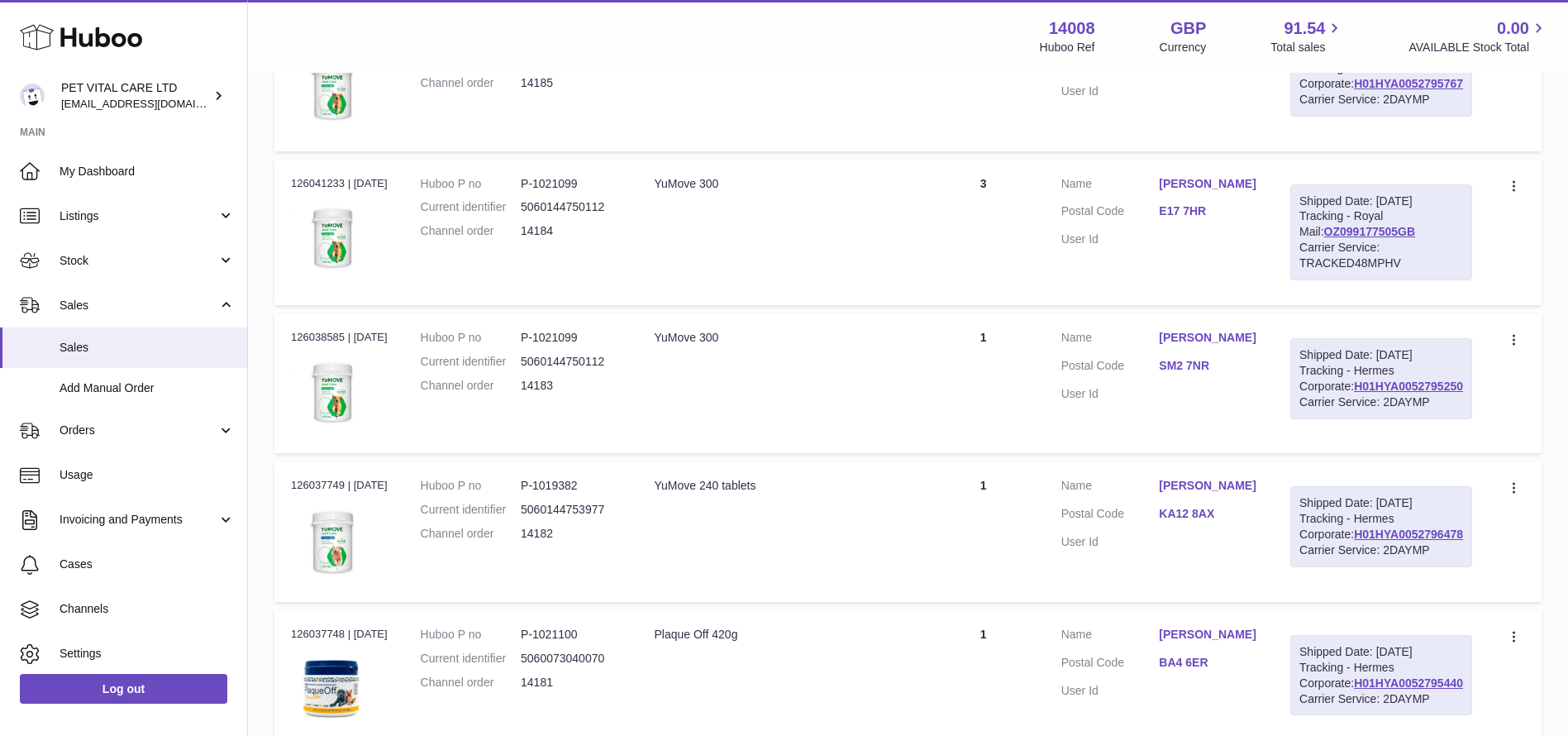
scroll to position [370, 0]
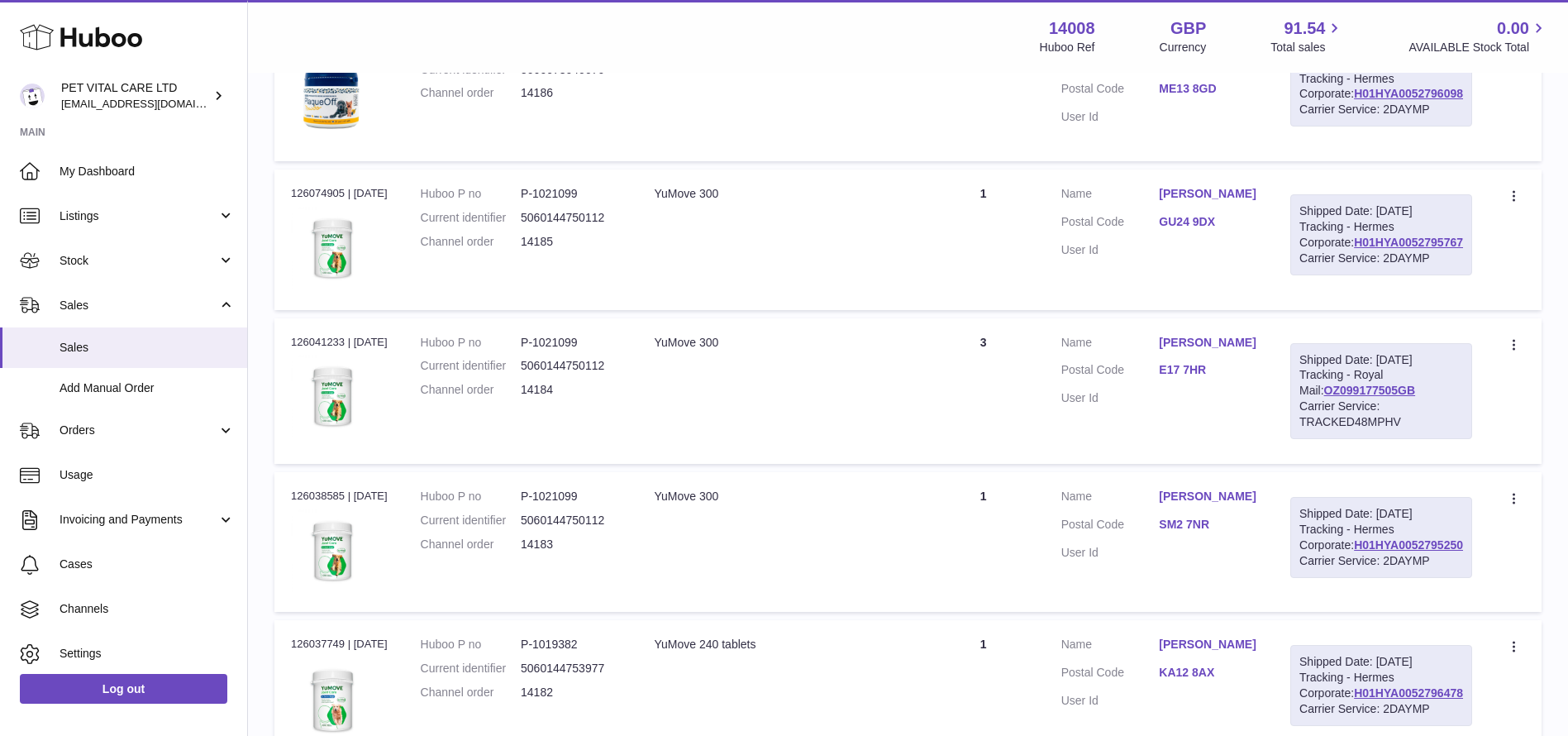
drag, startPoint x: 1452, startPoint y: 494, endPoint x: 1346, endPoint y: 494, distance: 106.0
click at [1346, 439] on div "Shipped Date: 7th Oct 2025 Tracking - Royal Mail: OZ099177505GB Carrier Service…" at bounding box center [1381, 391] width 182 height 96
drag, startPoint x: 1467, startPoint y: 304, endPoint x: 1342, endPoint y: 314, distance: 125.4
click at [1342, 309] on td "Shipped Date: 7th Oct 2025 Tracking - Hermes Corporate: H01HYA0052795767 Carrie…" at bounding box center [1381, 240] width 215 height 139
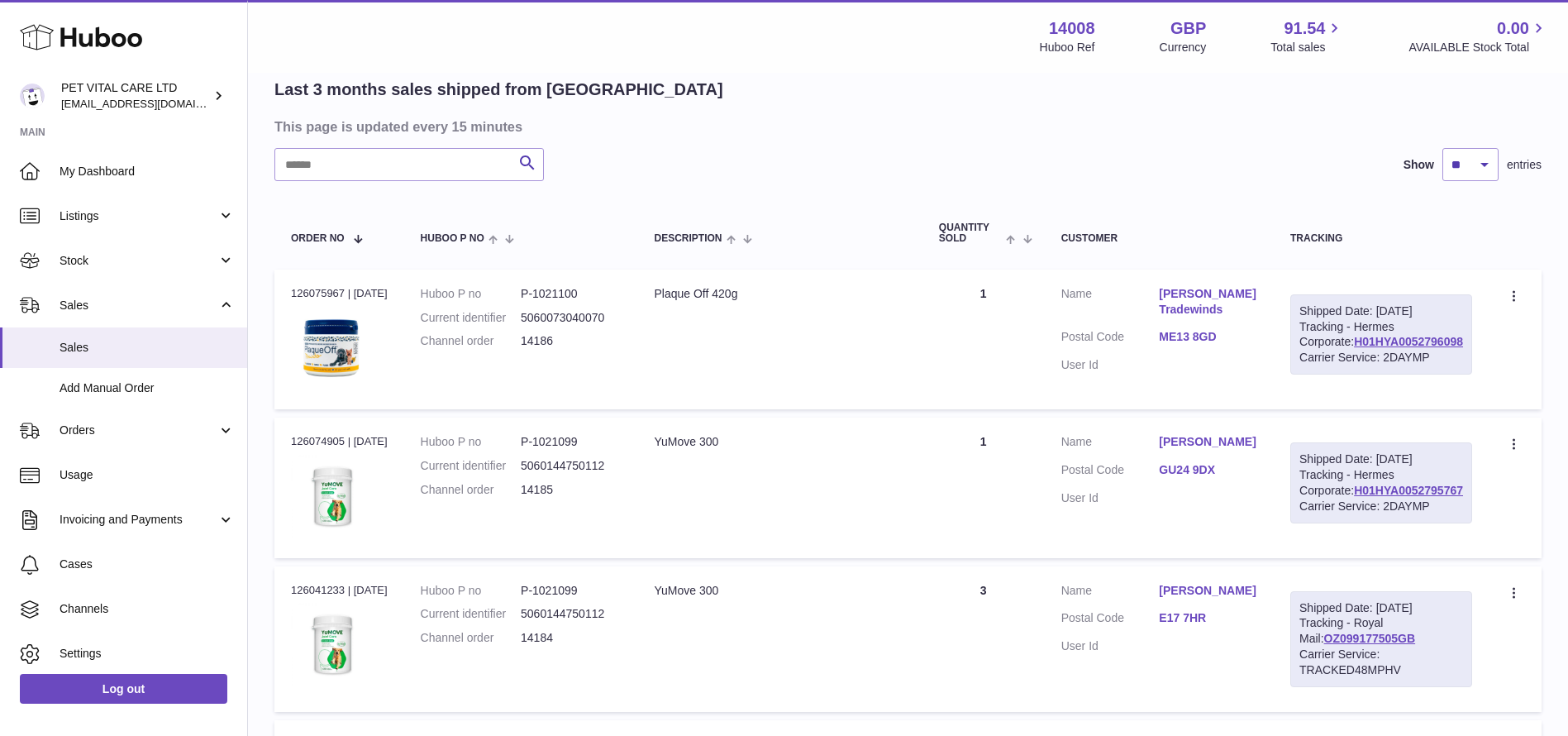
drag, startPoint x: 1470, startPoint y: 366, endPoint x: 1348, endPoint y: 369, distance: 122.0
click at [1348, 369] on div "Shipped Date: 7th Oct 2025 Tracking - Hermes Corporate: H01HYA0052796098 Carrie…" at bounding box center [1381, 334] width 182 height 81
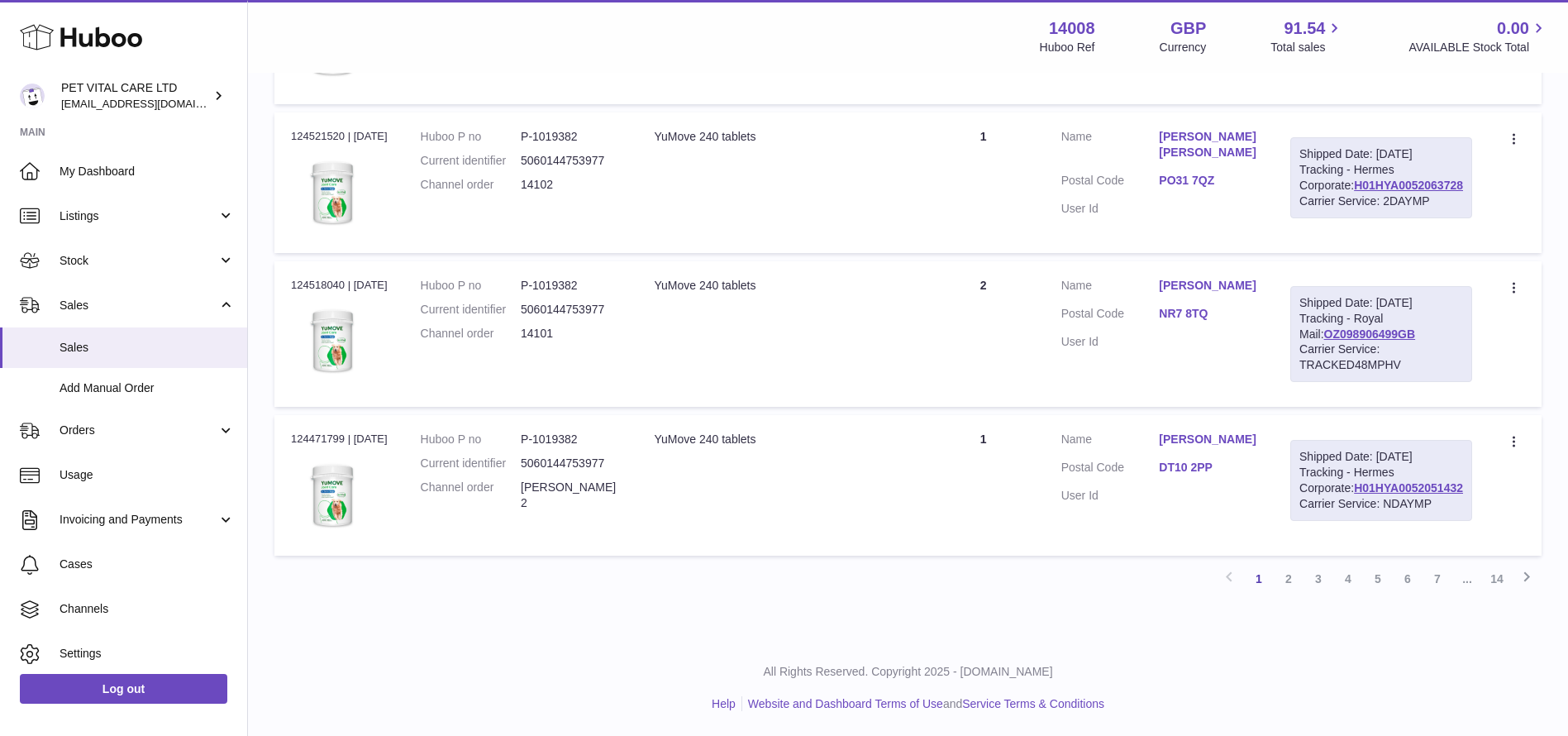
scroll to position [3717, 0]
drag, startPoint x: 1466, startPoint y: 483, endPoint x: 1344, endPoint y: 489, distance: 122.1
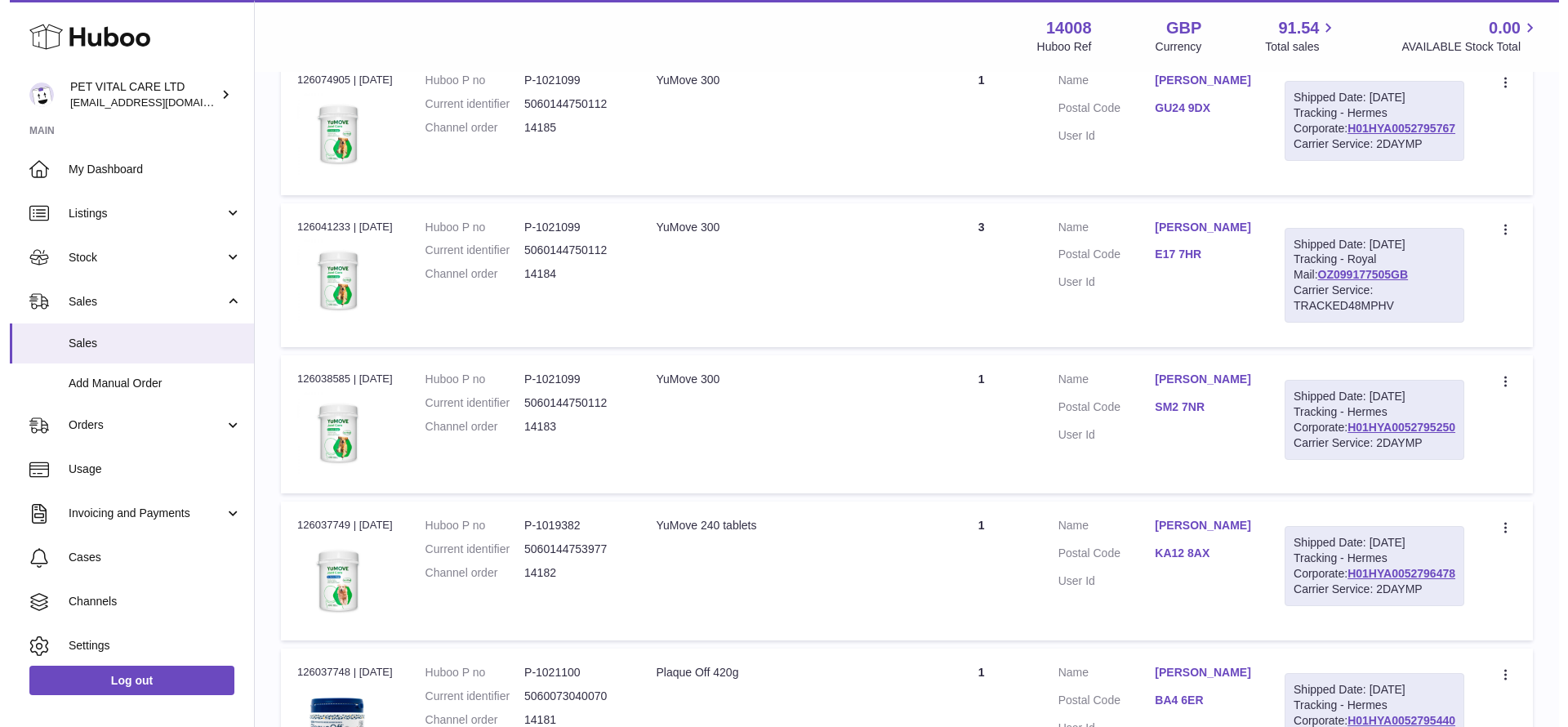
scroll to position [0, 0]
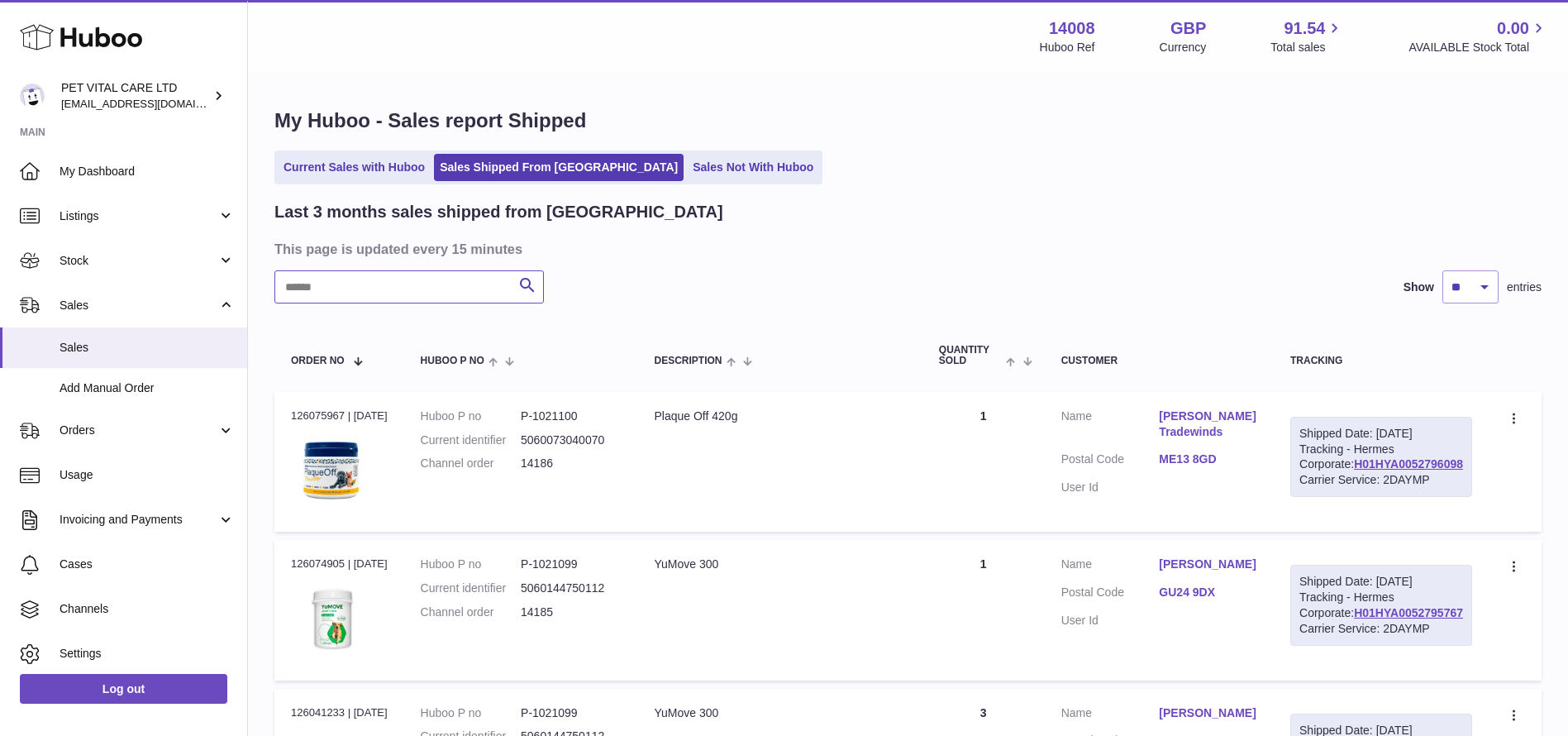
click at [384, 289] on input "text" at bounding box center [409, 287] width 269 height 33
paste input "**********"
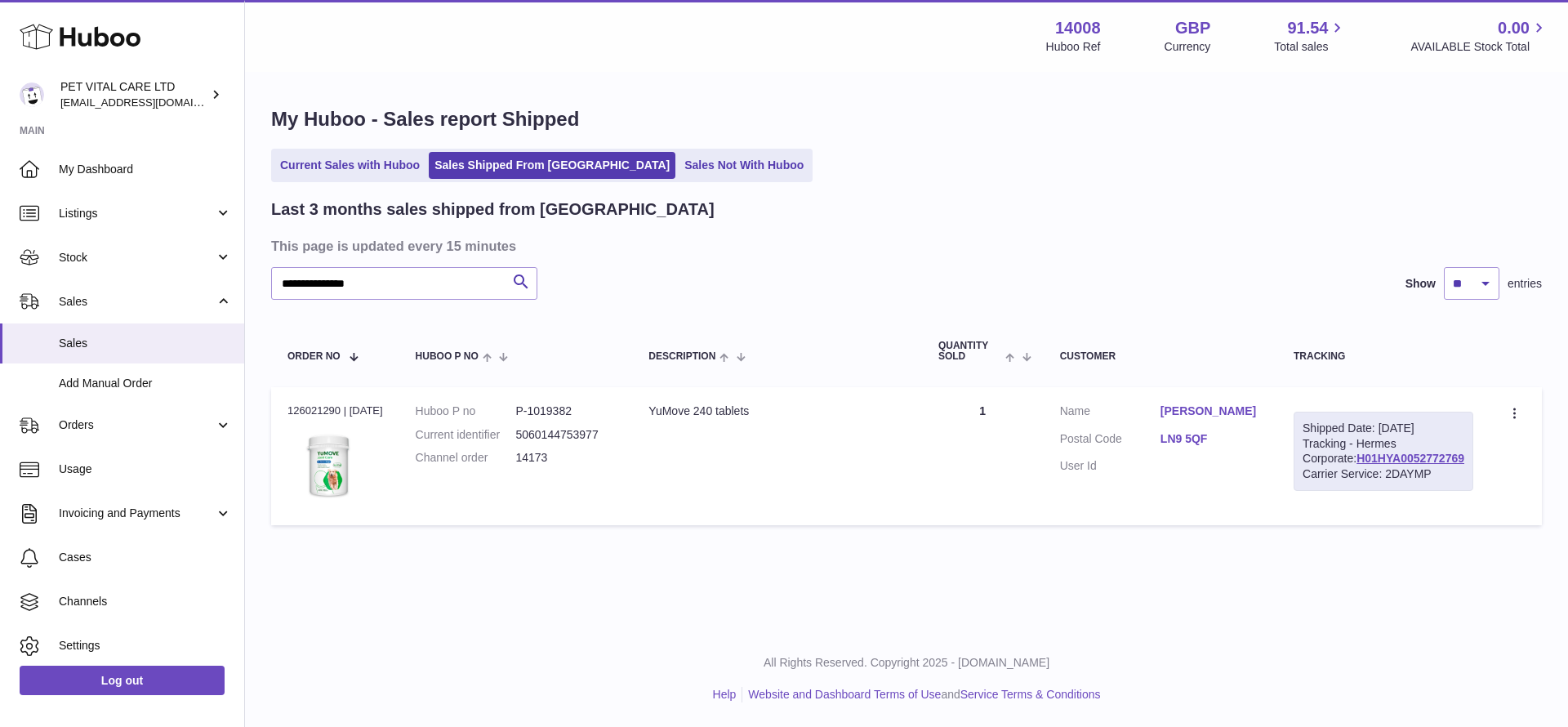
drag, startPoint x: 1451, startPoint y: 485, endPoint x: 1320, endPoint y: 494, distance: 131.3
click at [1320, 494] on td "Shipped Date: 6th Oct 2025 Tracking - Hermes Corporate: H01HYA0052772769 Carrie…" at bounding box center [1383, 456] width 213 height 138
drag, startPoint x: 360, startPoint y: 280, endPoint x: 127, endPoint y: 282, distance: 233.0
click at [127, 282] on div "**********" at bounding box center [784, 363] width 1568 height 727
paste input "text"
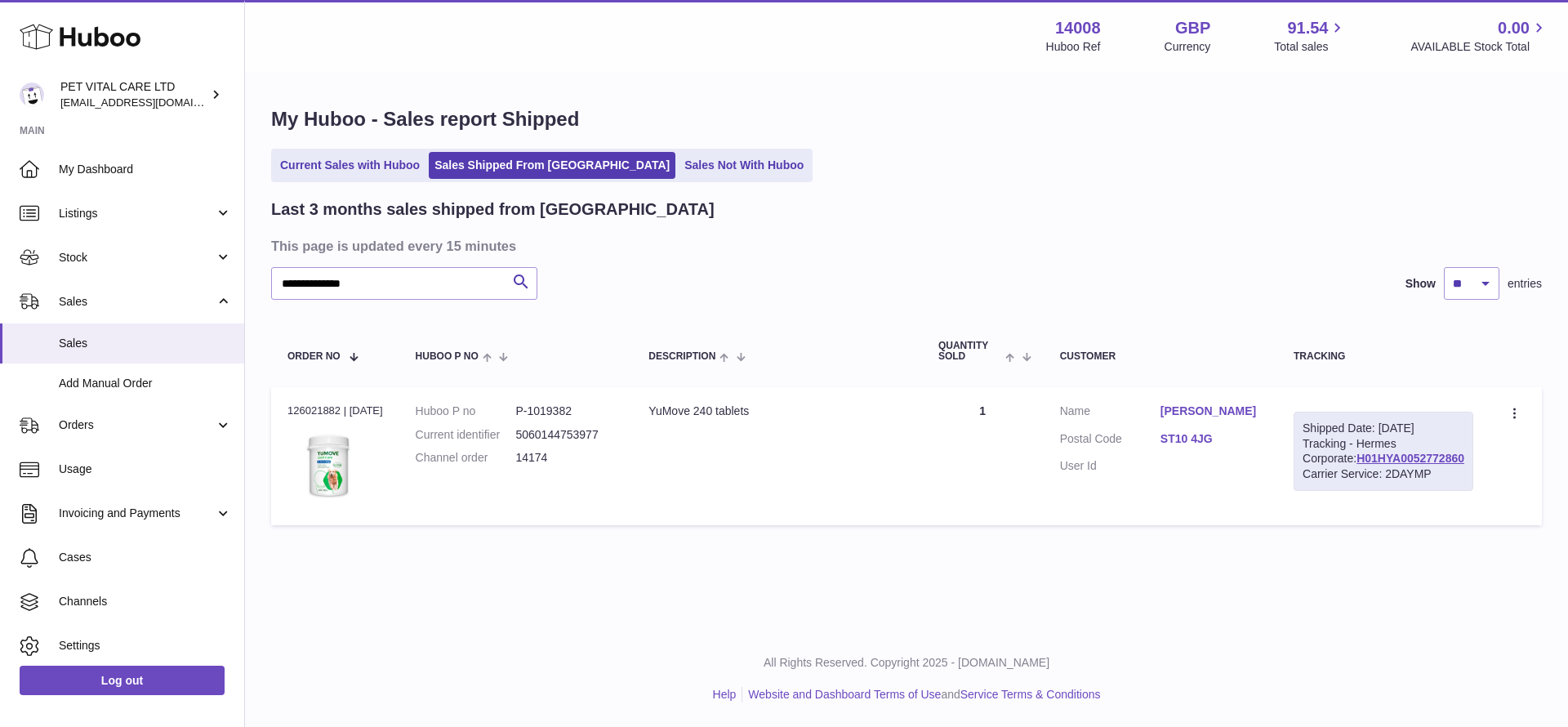
drag, startPoint x: 1454, startPoint y: 489, endPoint x: 1329, endPoint y: 489, distance: 125.0
click at [1329, 489] on div "Shipped Date: 6th Oct 2025 Tracking - Hermes Corporate: H01HYA0052772860 Carrie…" at bounding box center [1383, 451] width 180 height 80
drag, startPoint x: 435, startPoint y: 275, endPoint x: 71, endPoint y: 242, distance: 365.5
click at [39, 242] on div "**********" at bounding box center [784, 363] width 1568 height 727
paste input "**"
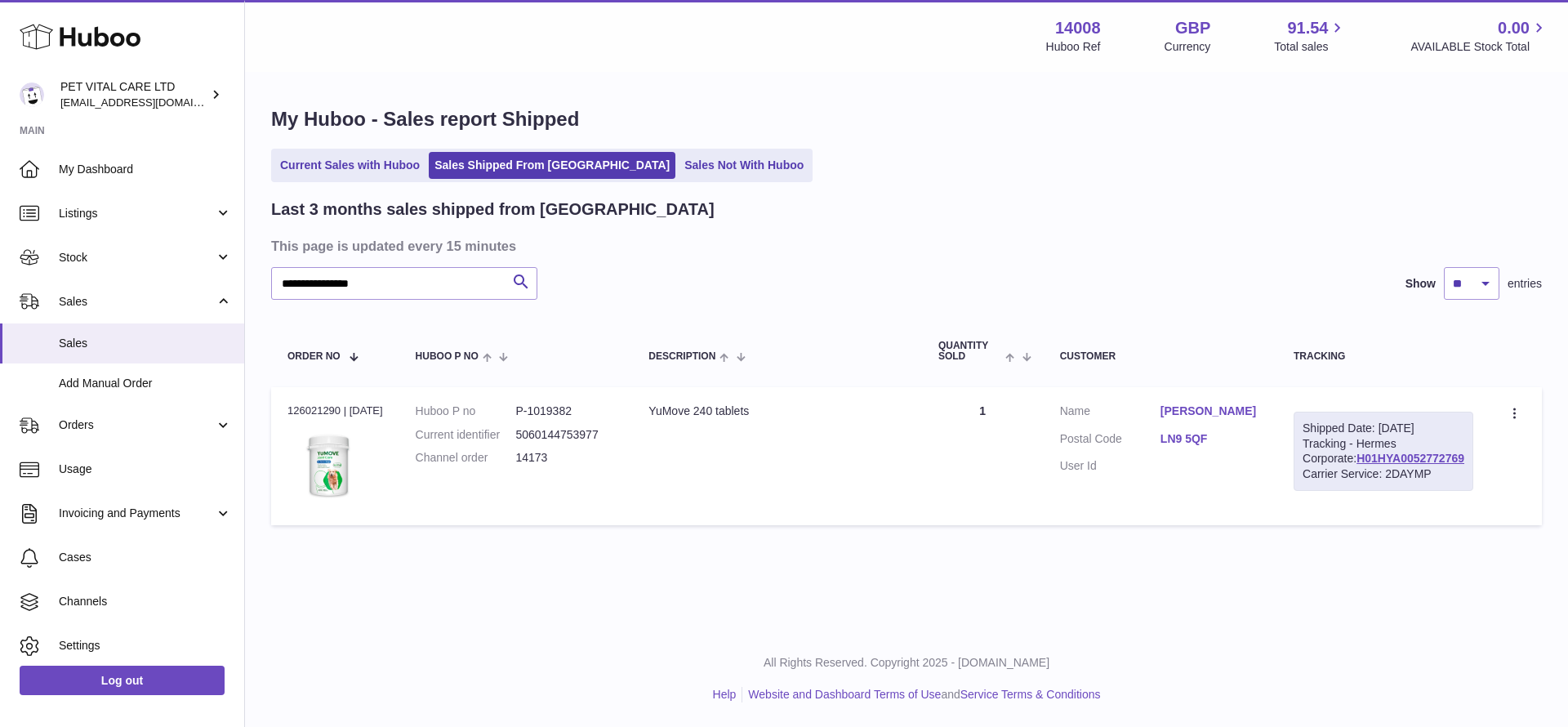
drag, startPoint x: 1449, startPoint y: 484, endPoint x: 1311, endPoint y: 488, distance: 138.1
click at [1311, 488] on td "Shipped Date: 6th Oct 2025 Tracking - Hermes Corporate: H01HYA0052772769 Carrie…" at bounding box center [1383, 456] width 213 height 138
drag, startPoint x: 386, startPoint y: 289, endPoint x: 216, endPoint y: 289, distance: 170.0
click at [216, 289] on div "**********" at bounding box center [784, 363] width 1568 height 727
paste input "text"
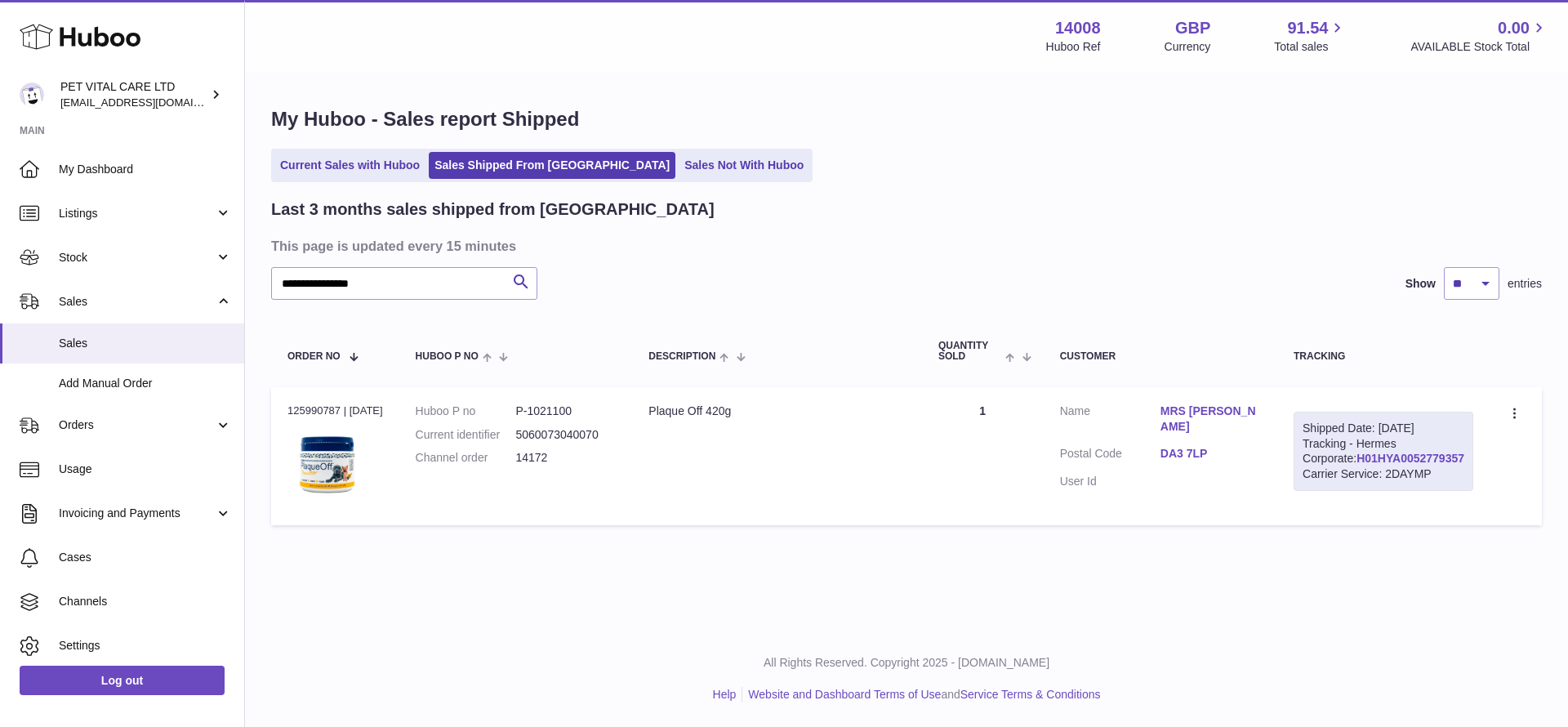
drag, startPoint x: 1448, startPoint y: 488, endPoint x: 1332, endPoint y: 489, distance: 116.0
click at [1332, 489] on div "Shipped Date: 6th Oct 2025 Tracking - Hermes Corporate: H01HYA0052779357 Carrie…" at bounding box center [1383, 451] width 180 height 80
drag, startPoint x: 425, startPoint y: 293, endPoint x: 207, endPoint y: 280, distance: 218.4
click at [207, 280] on div "**********" at bounding box center [784, 363] width 1568 height 727
paste input "text"
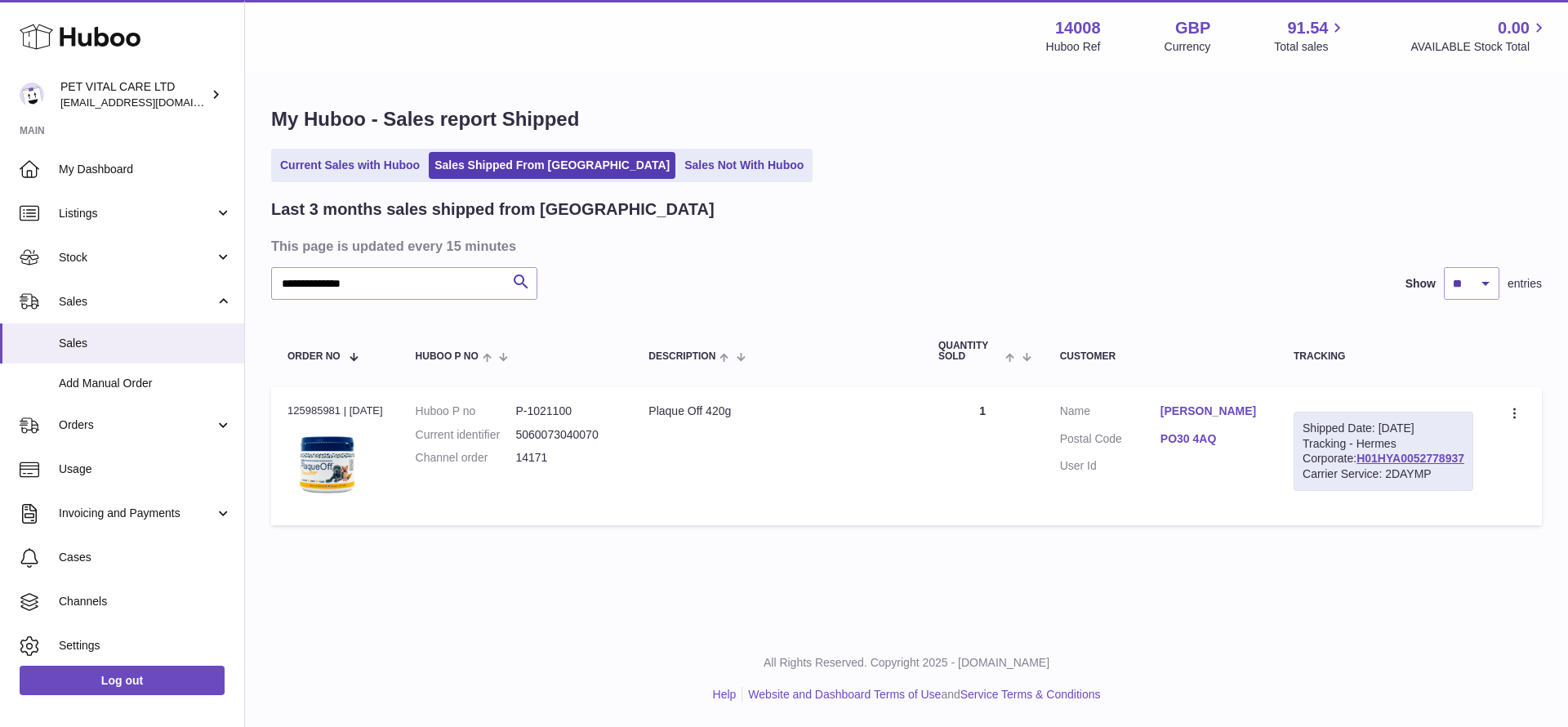
drag, startPoint x: 1454, startPoint y: 485, endPoint x: 1307, endPoint y: 490, distance: 147.1
click at [1307, 490] on td "Shipped Date: 6th Oct 2025 Tracking - Hermes Corporate: H01HYA0052778937 Carrie…" at bounding box center [1383, 456] width 213 height 138
drag, startPoint x: 389, startPoint y: 287, endPoint x: 139, endPoint y: 256, distance: 251.9
click at [139, 256] on div "**********" at bounding box center [784, 363] width 1568 height 727
paste input "**"
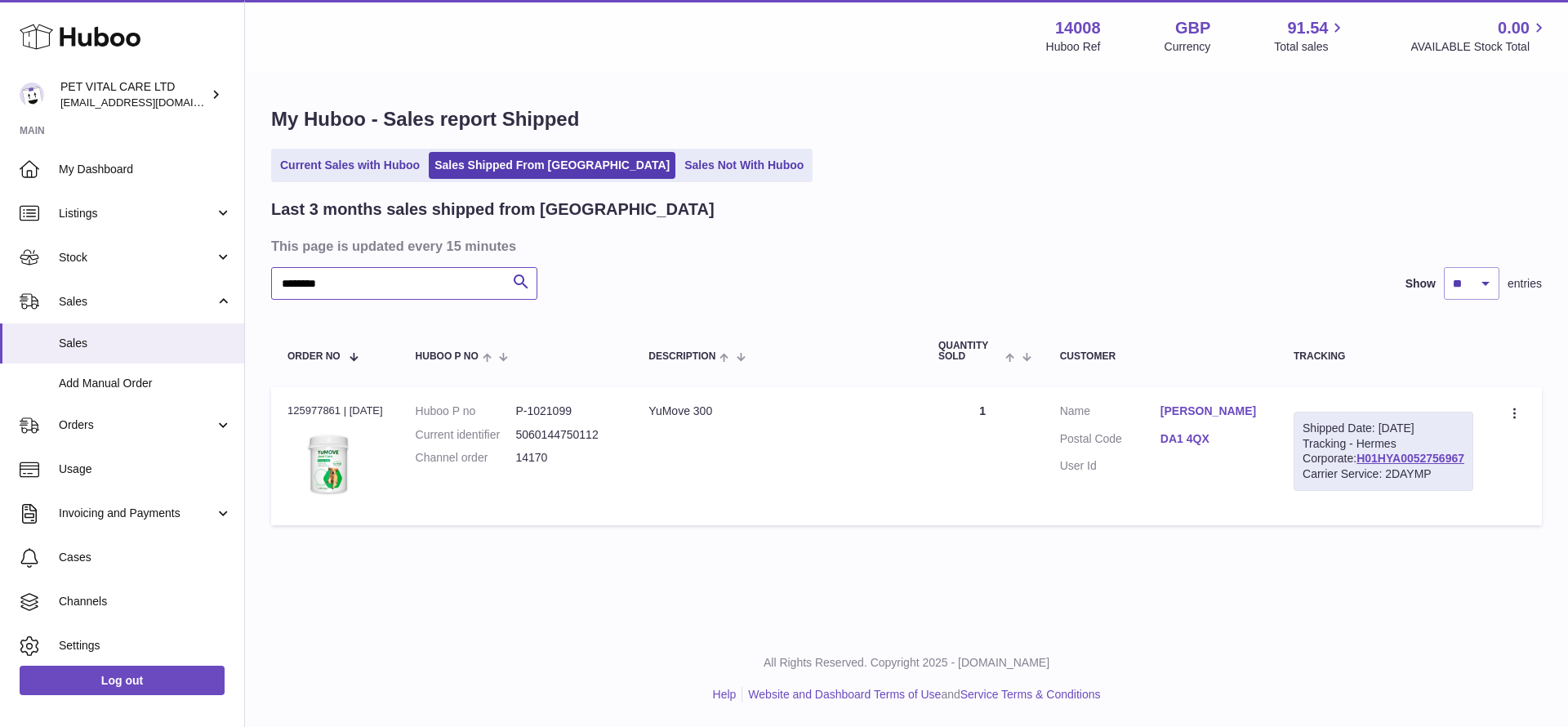
type input "******"
drag, startPoint x: 1448, startPoint y: 484, endPoint x: 1320, endPoint y: 490, distance: 128.1
click at [1320, 490] on td "Shipped Date: 5th Oct 2025 Tracking - Hermes Corporate: H01HYA0052756967 Carrie…" at bounding box center [1383, 456] width 213 height 138
